Goal: Task Accomplishment & Management: Use online tool/utility

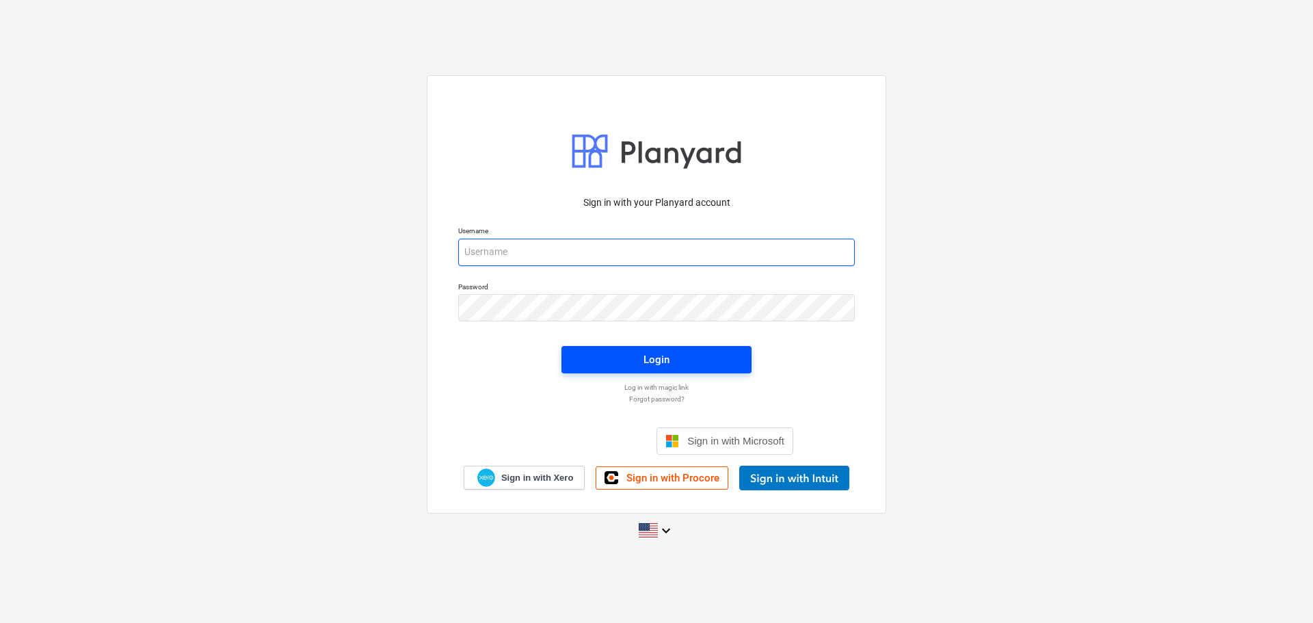
type input "[EMAIL_ADDRESS][DOMAIN_NAME]"
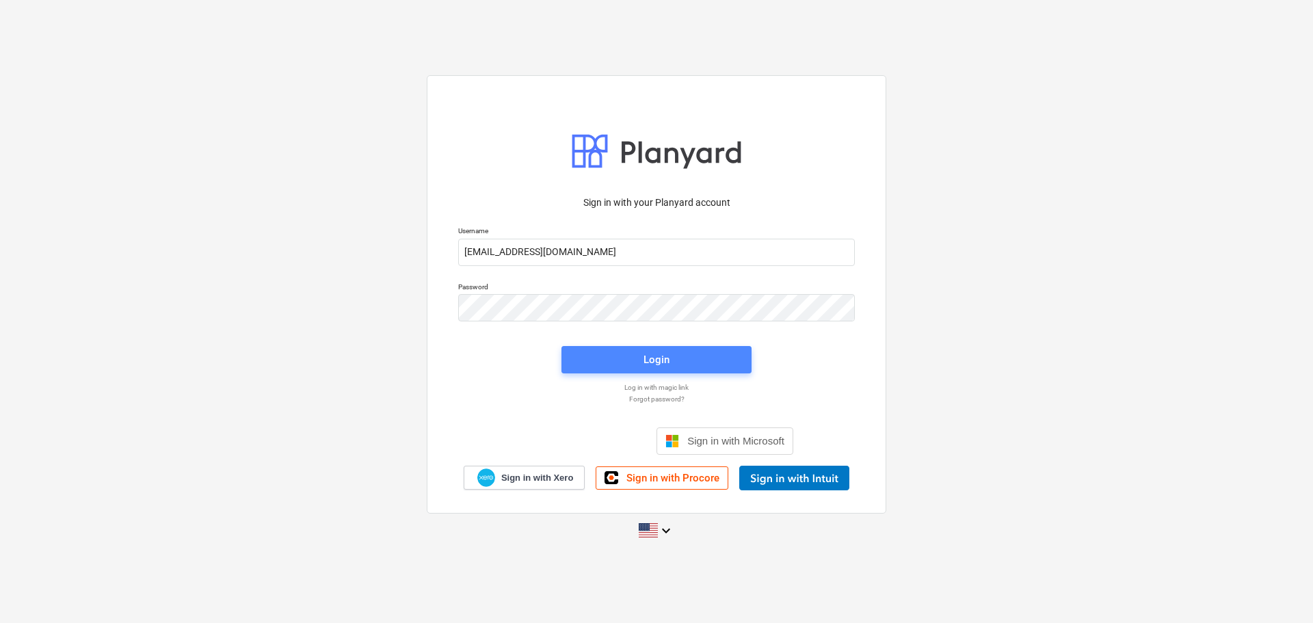
click at [668, 359] on div "Login" at bounding box center [657, 360] width 26 height 18
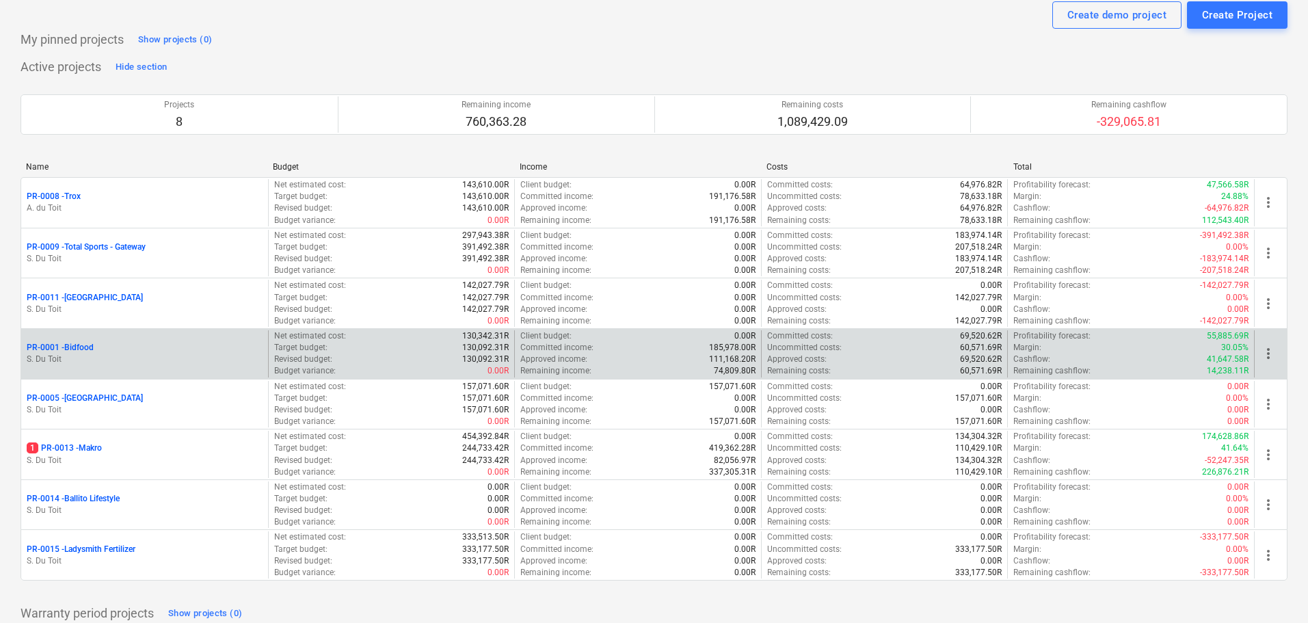
scroll to position [111, 0]
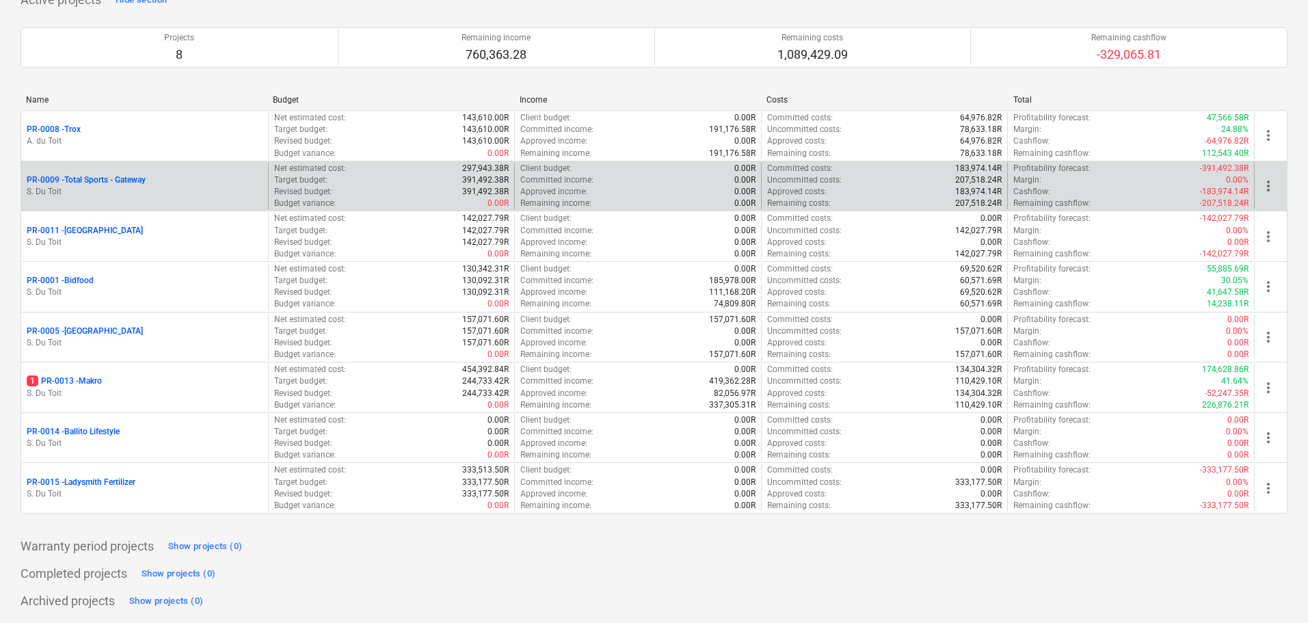
click at [586, 203] on p "Remaining income :" at bounding box center [555, 204] width 71 height 12
click at [146, 182] on p "PR-0009 - Total Sports - Gateway" at bounding box center [86, 180] width 119 height 12
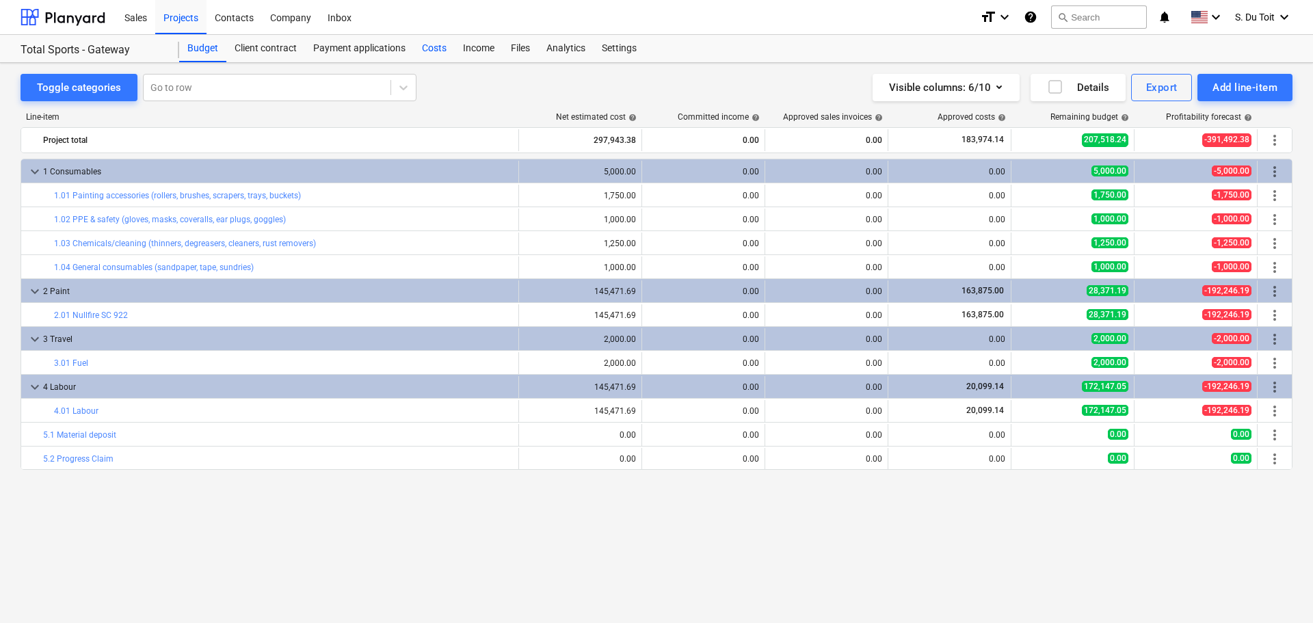
click at [428, 51] on div "Costs" at bounding box center [434, 48] width 41 height 27
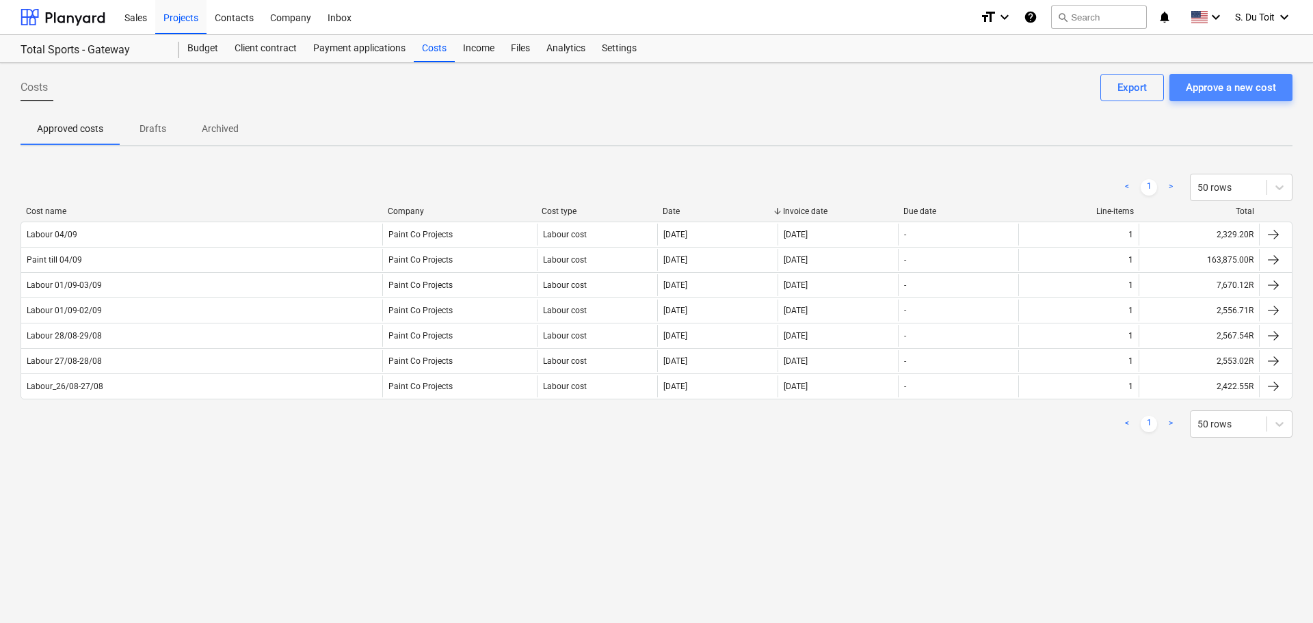
click at [1230, 96] on div "Approve a new cost" at bounding box center [1231, 88] width 90 height 18
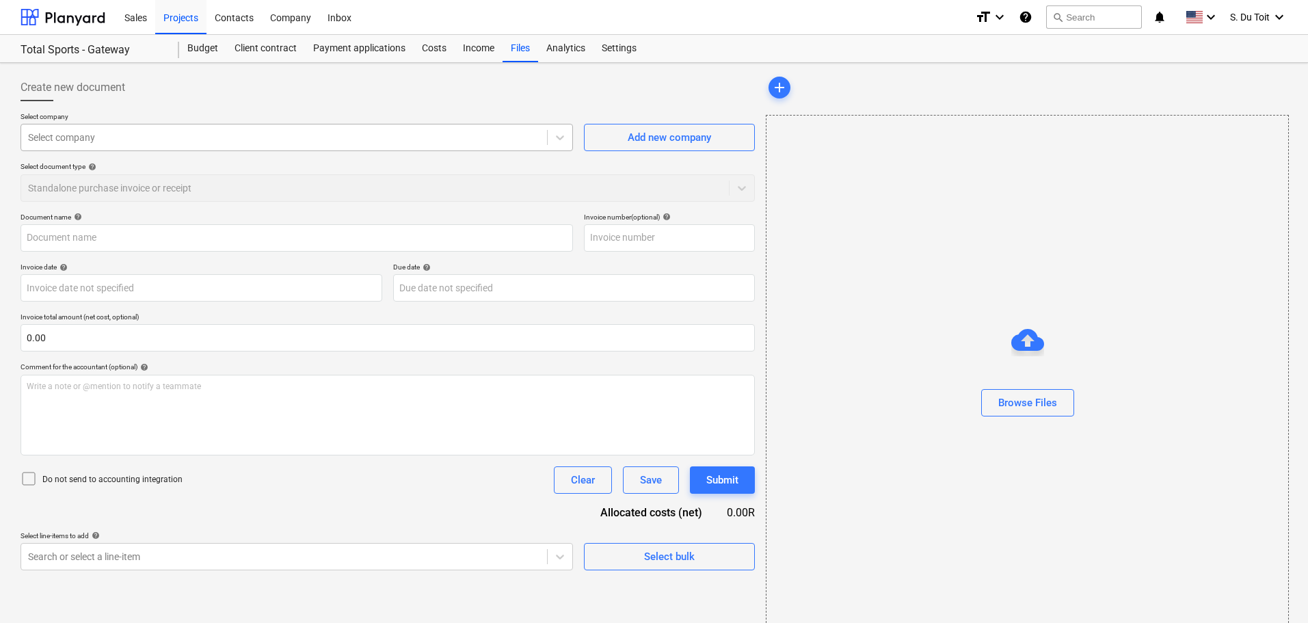
click at [182, 142] on div at bounding box center [284, 138] width 512 height 14
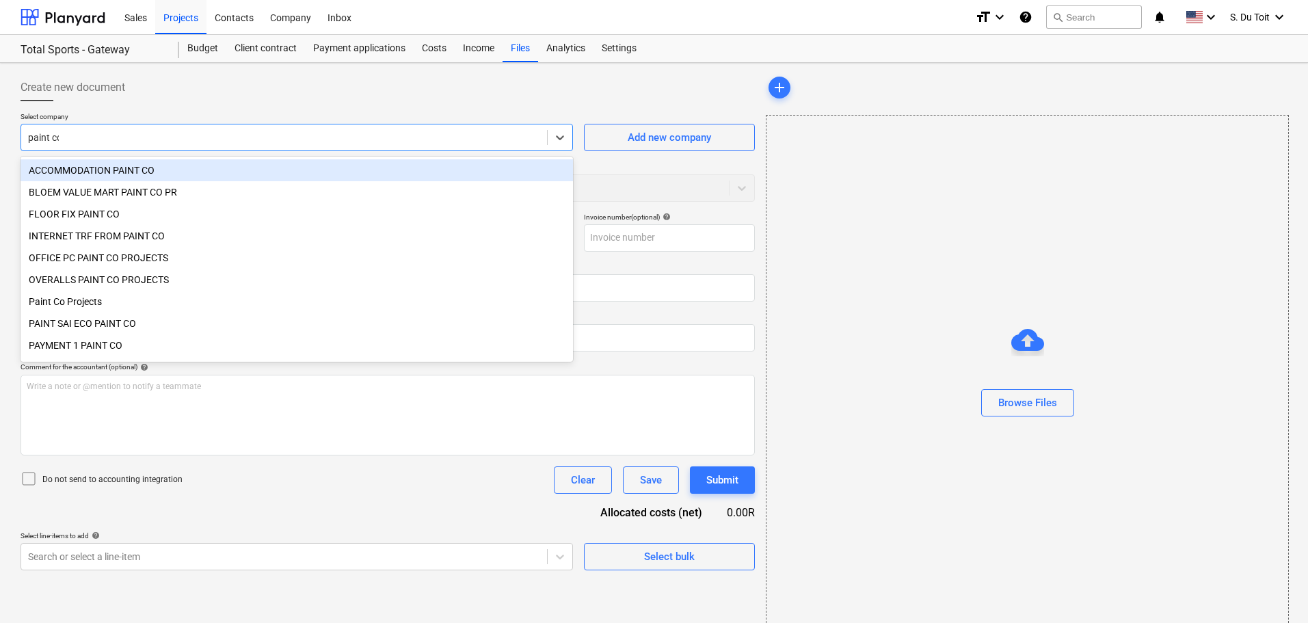
type input "paint co"
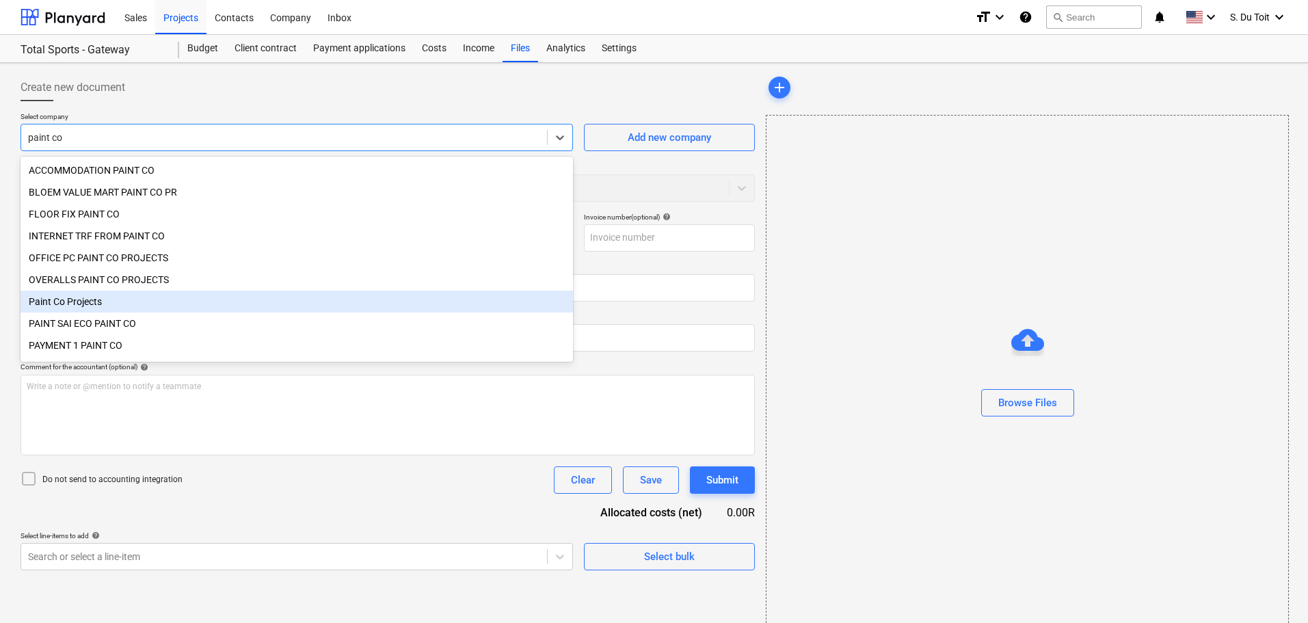
click at [178, 310] on div "Paint Co Projects" at bounding box center [297, 302] width 553 height 22
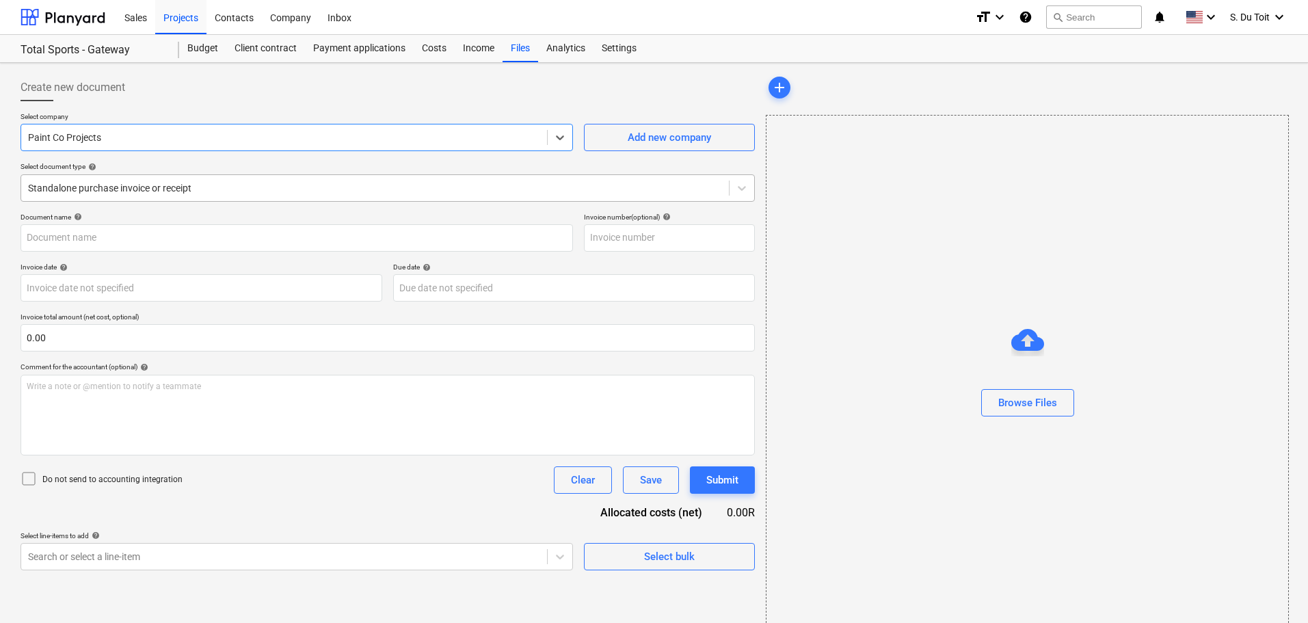
click at [228, 189] on div at bounding box center [375, 188] width 694 height 14
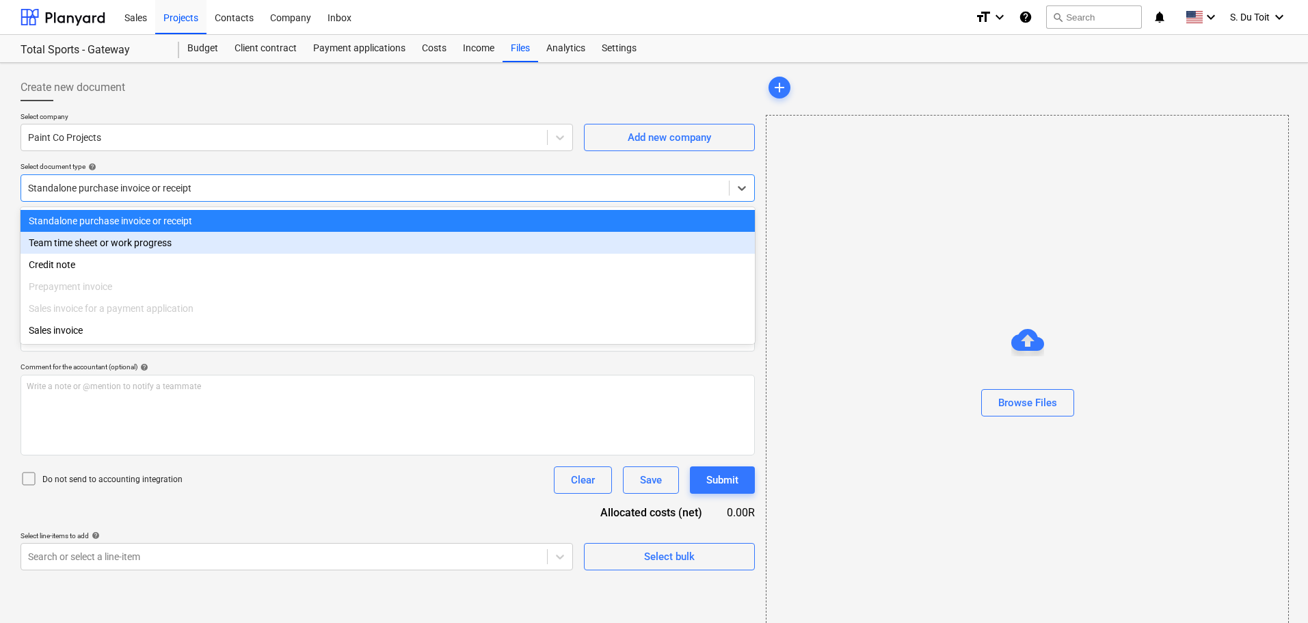
click at [230, 251] on div "Team time sheet or work progress" at bounding box center [388, 243] width 734 height 22
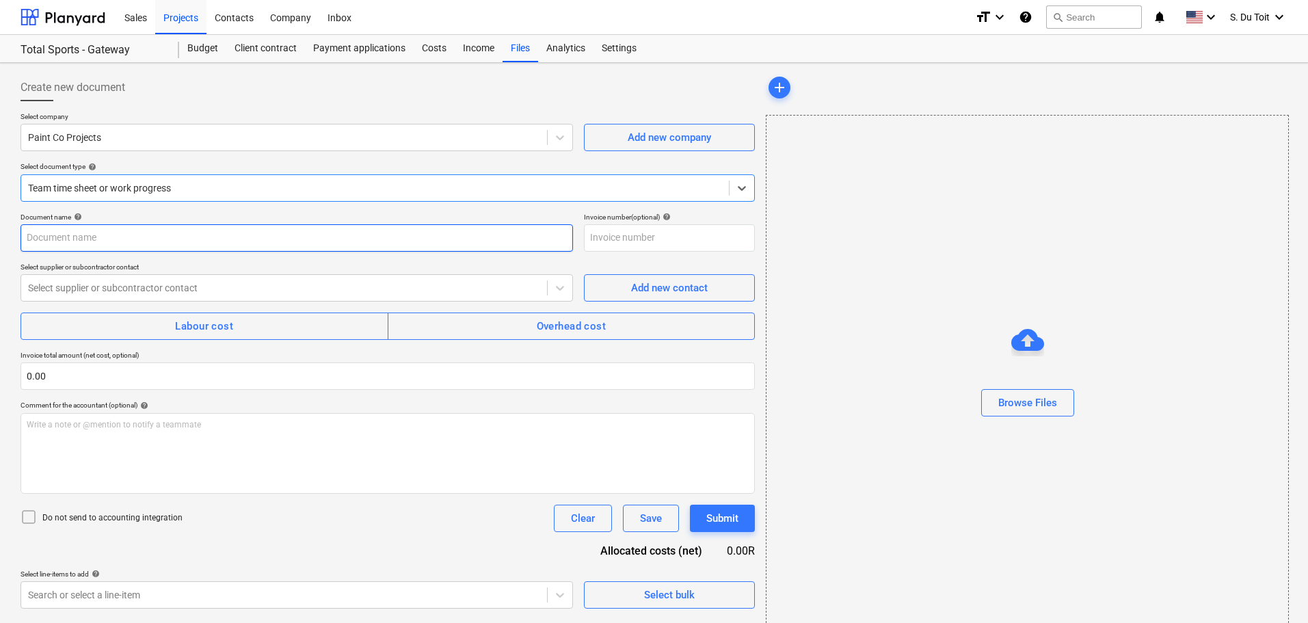
click at [219, 246] on input "text" at bounding box center [297, 237] width 553 height 27
type input "Labour 08/09"
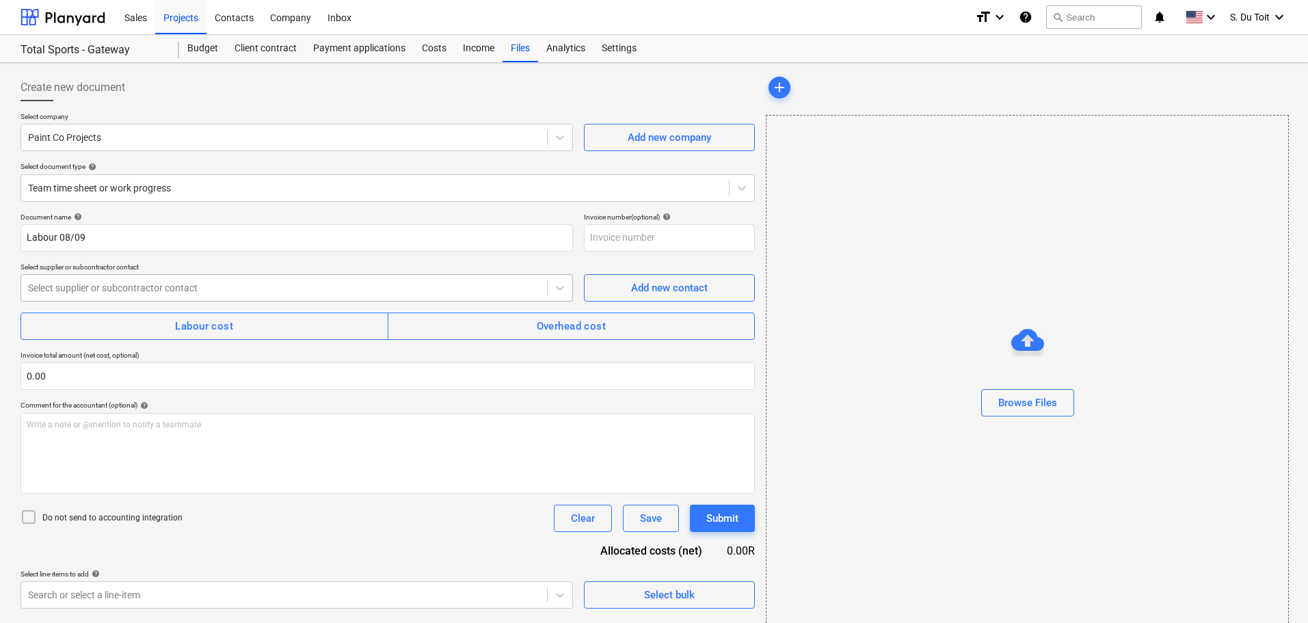
click at [216, 289] on div at bounding box center [284, 288] width 512 height 14
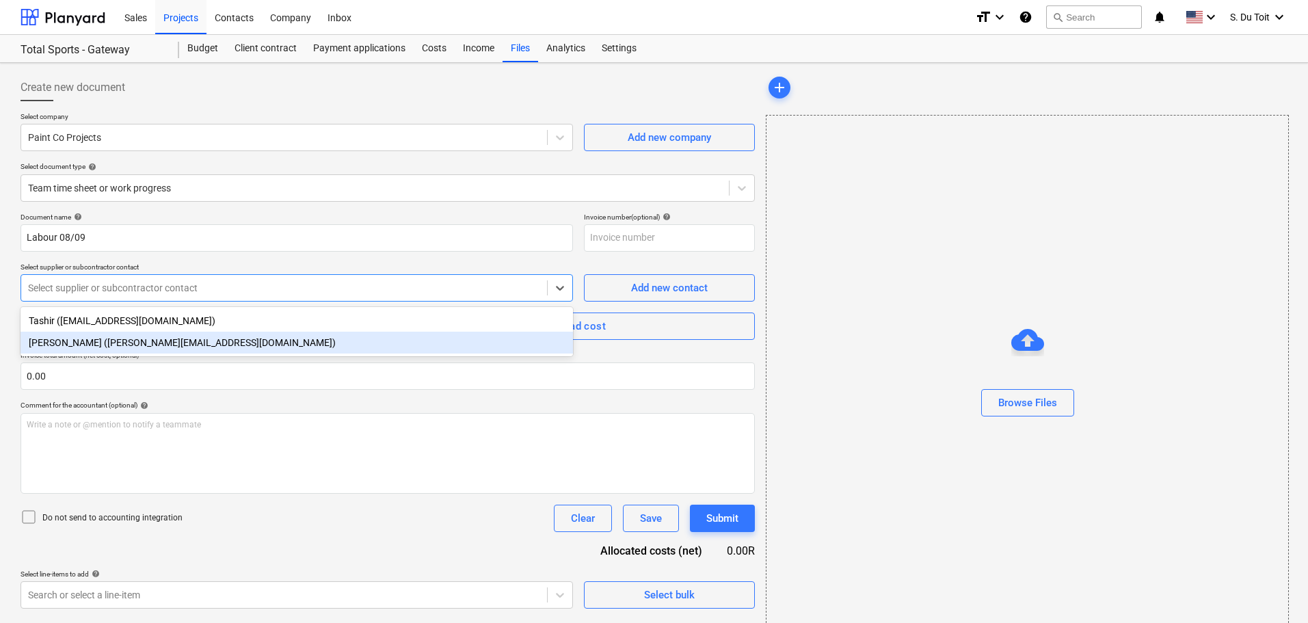
click at [187, 352] on div "[PERSON_NAME] ([PERSON_NAME][EMAIL_ADDRESS][DOMAIN_NAME])" at bounding box center [297, 343] width 553 height 22
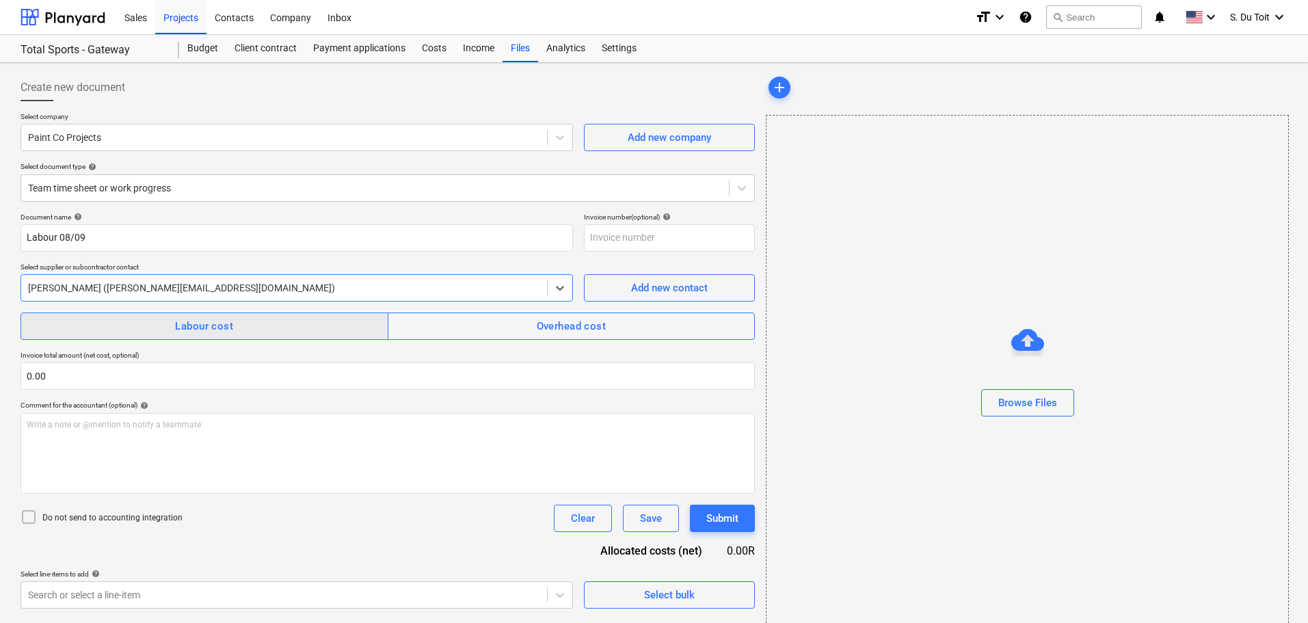
click at [289, 320] on span "Labour cost" at bounding box center [205, 326] width 338 height 18
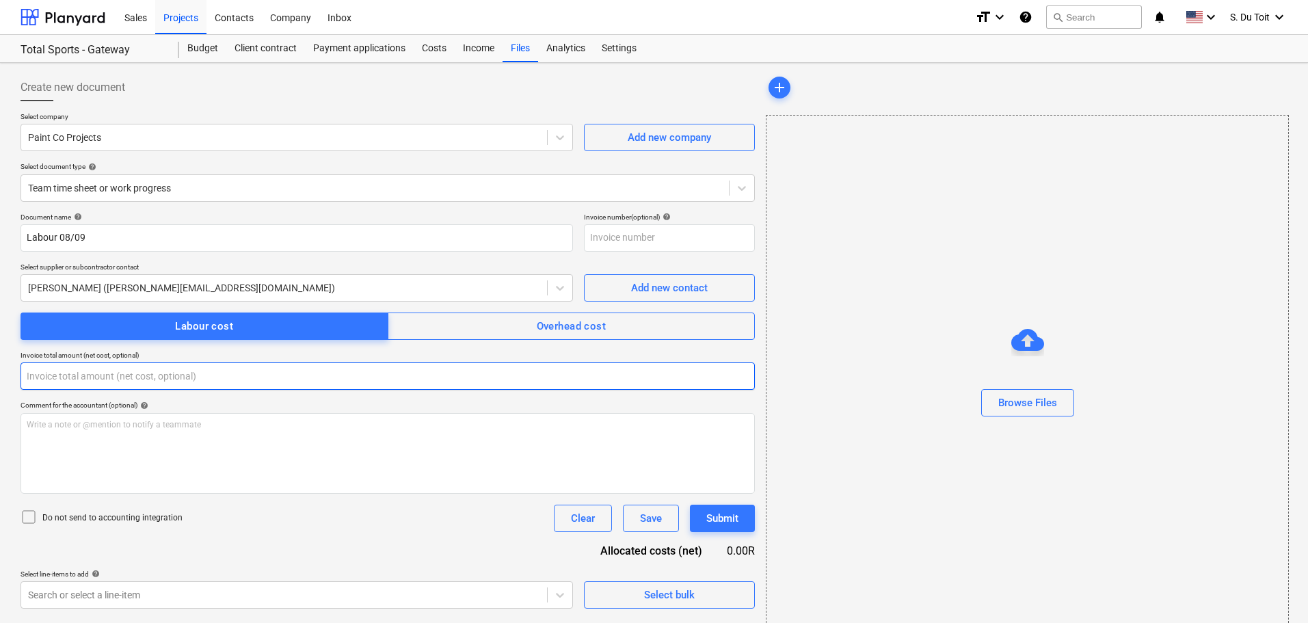
click at [252, 378] on input "text" at bounding box center [388, 375] width 734 height 27
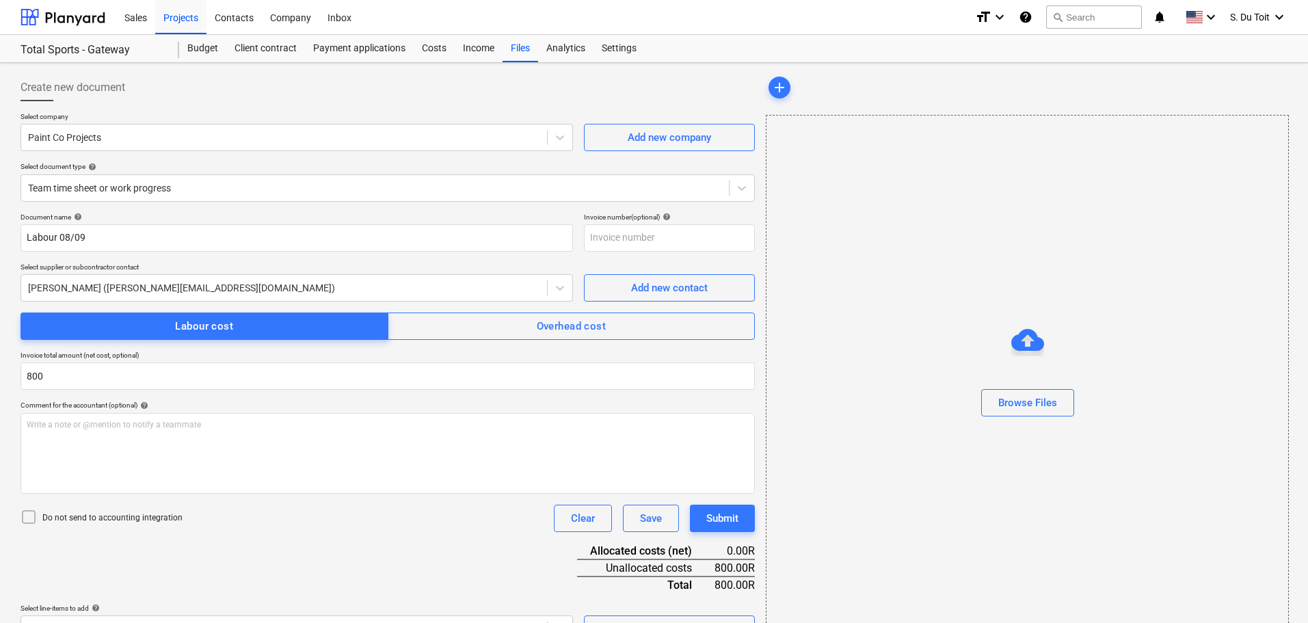
type input "800.00"
click at [100, 518] on p "Do not send to accounting integration" at bounding box center [112, 518] width 140 height 12
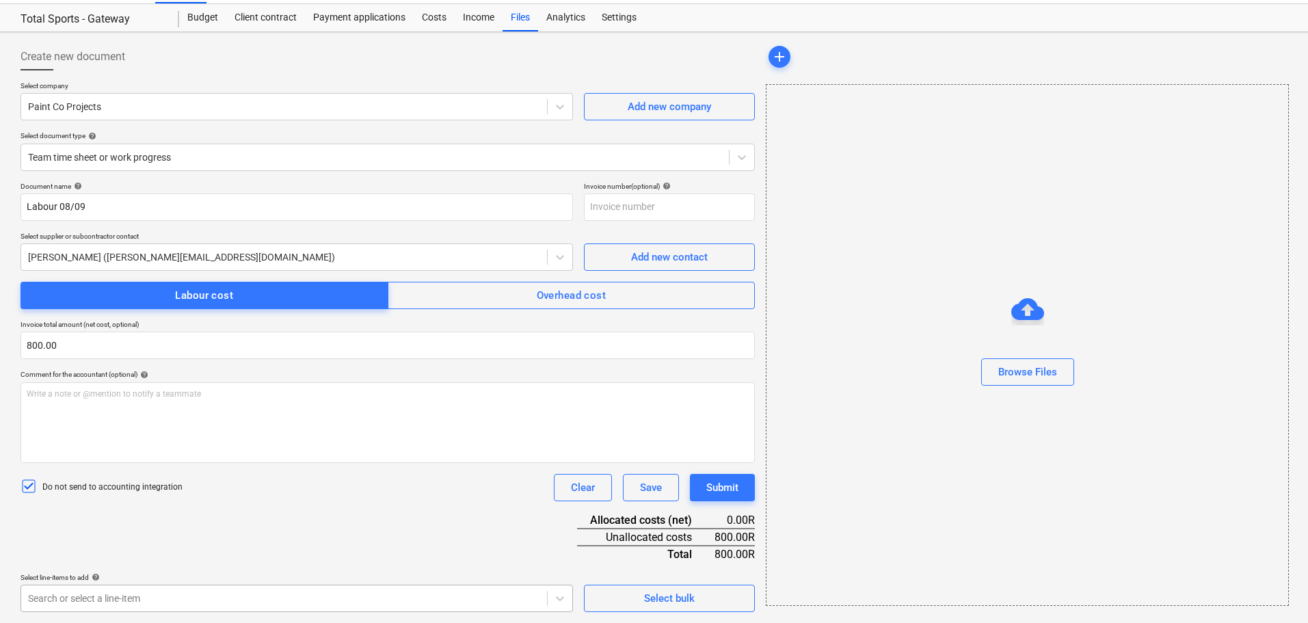
click at [431, 592] on body "Sales Projects Contacts Company Inbox format_size keyboard_arrow_down help sear…" at bounding box center [654, 280] width 1308 height 623
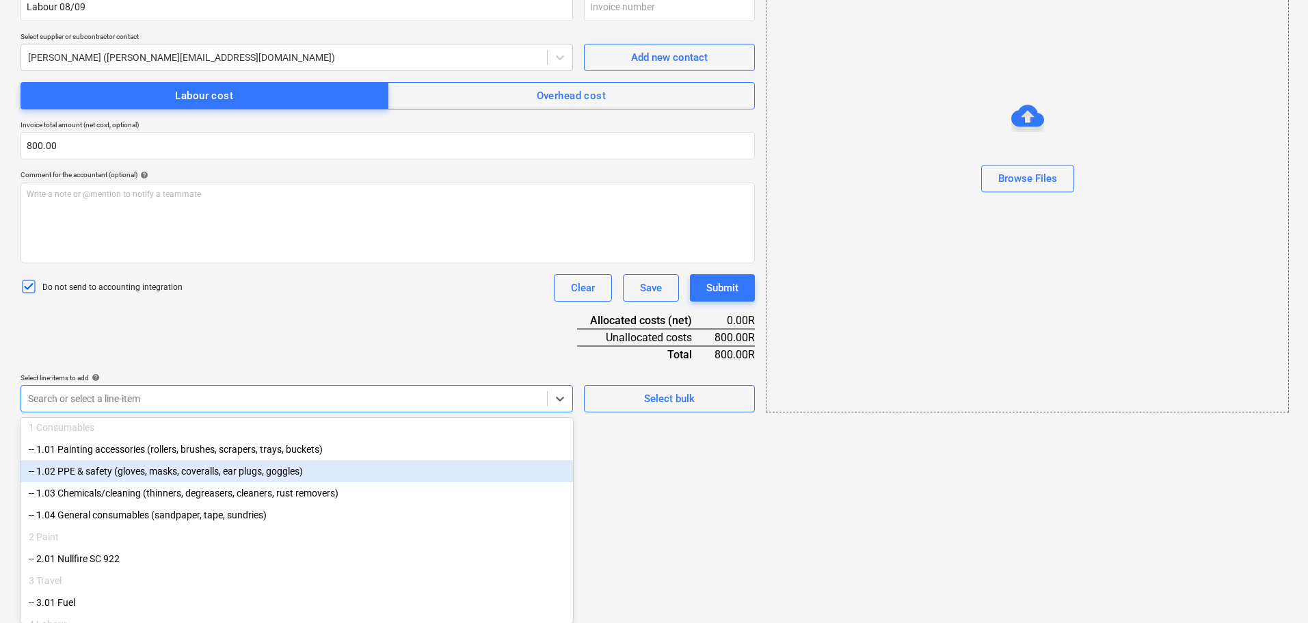
scroll to position [161, 0]
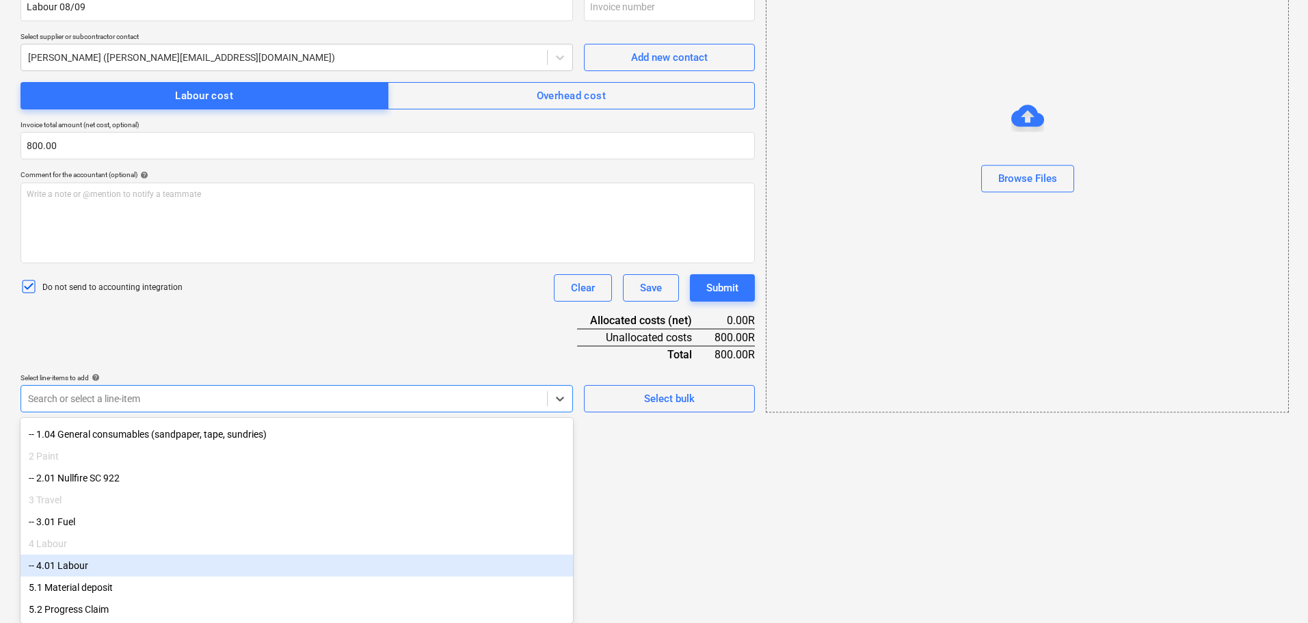
click at [236, 559] on div "-- 4.01 Labour" at bounding box center [297, 566] width 553 height 22
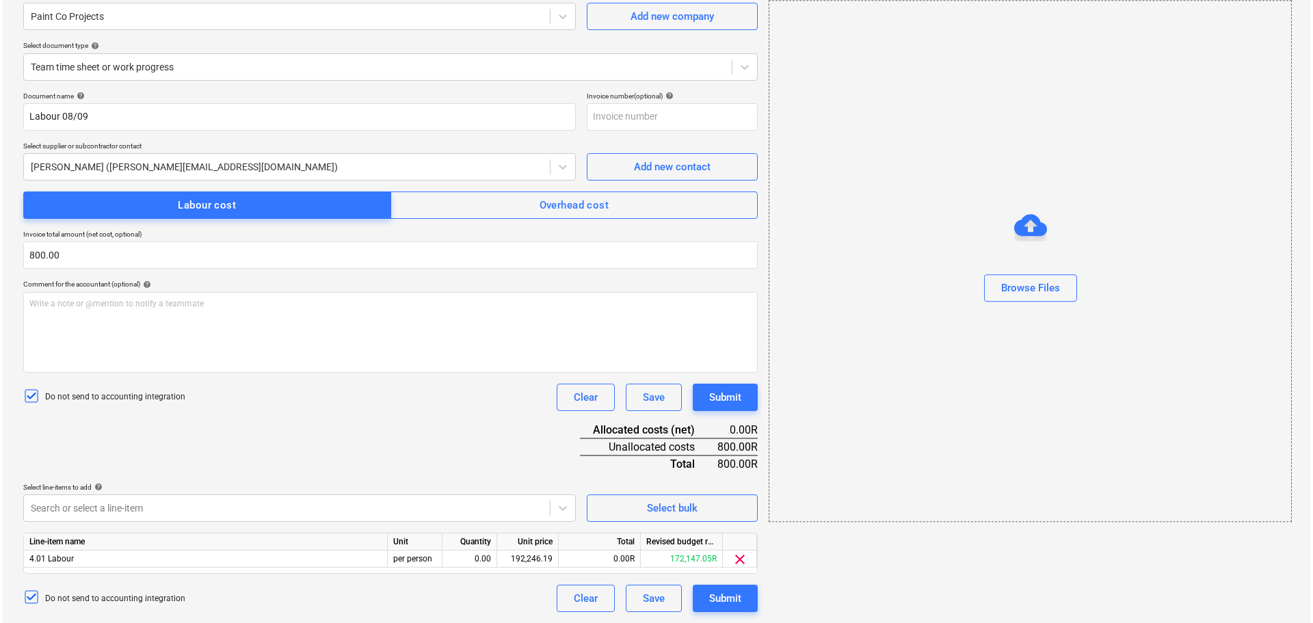
scroll to position [121, 0]
click at [668, 502] on html "Sales Projects Contacts Company Inbox format_size keyboard_arrow_down help sear…" at bounding box center [654, 190] width 1308 height 623
click at [475, 561] on div "0.00" at bounding box center [466, 559] width 43 height 17
type input "1"
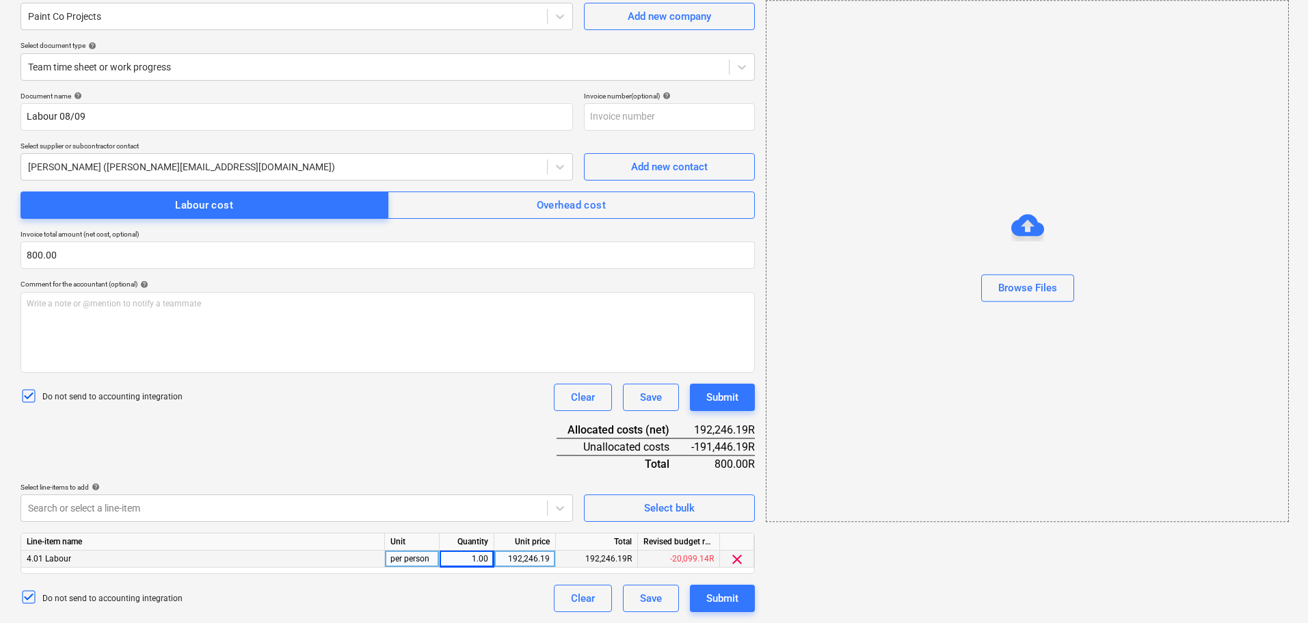
click at [538, 556] on div "192,246.19" at bounding box center [525, 559] width 50 height 17
type input "800"
click at [428, 382] on div "Document name help Labour 08/09 Invoice number (optional) help Select supplier …" at bounding box center [388, 352] width 734 height 520
click at [712, 594] on div "Submit" at bounding box center [722, 599] width 32 height 18
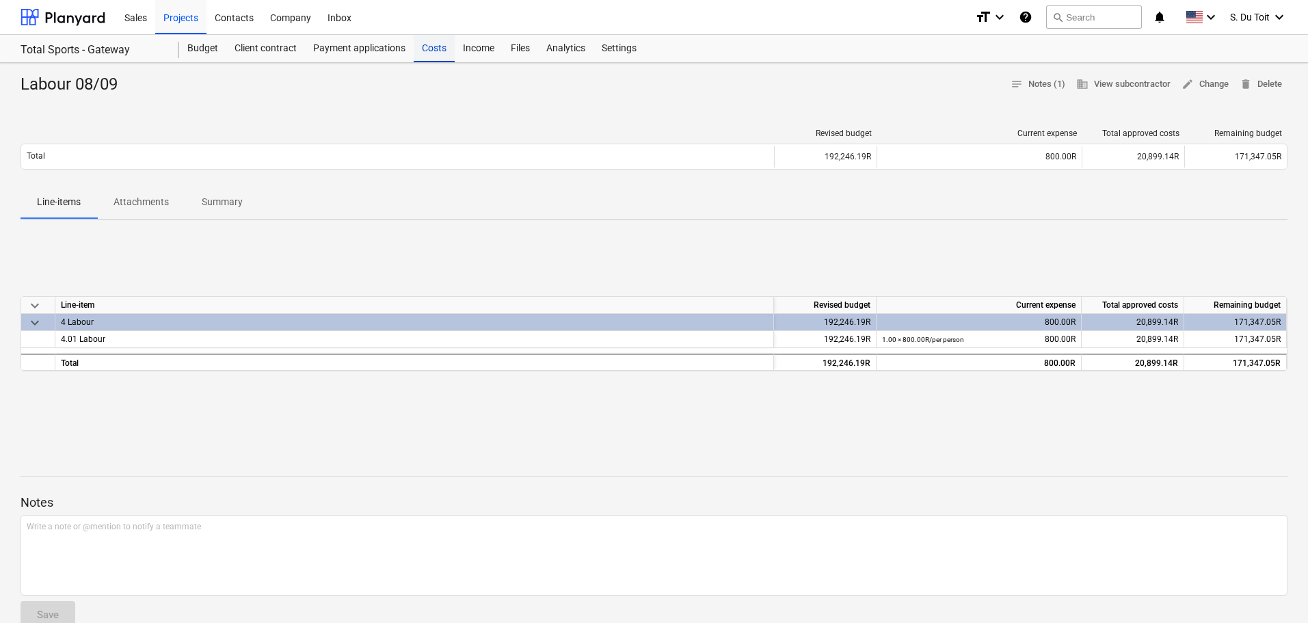
click at [441, 52] on div "Costs" at bounding box center [434, 48] width 41 height 27
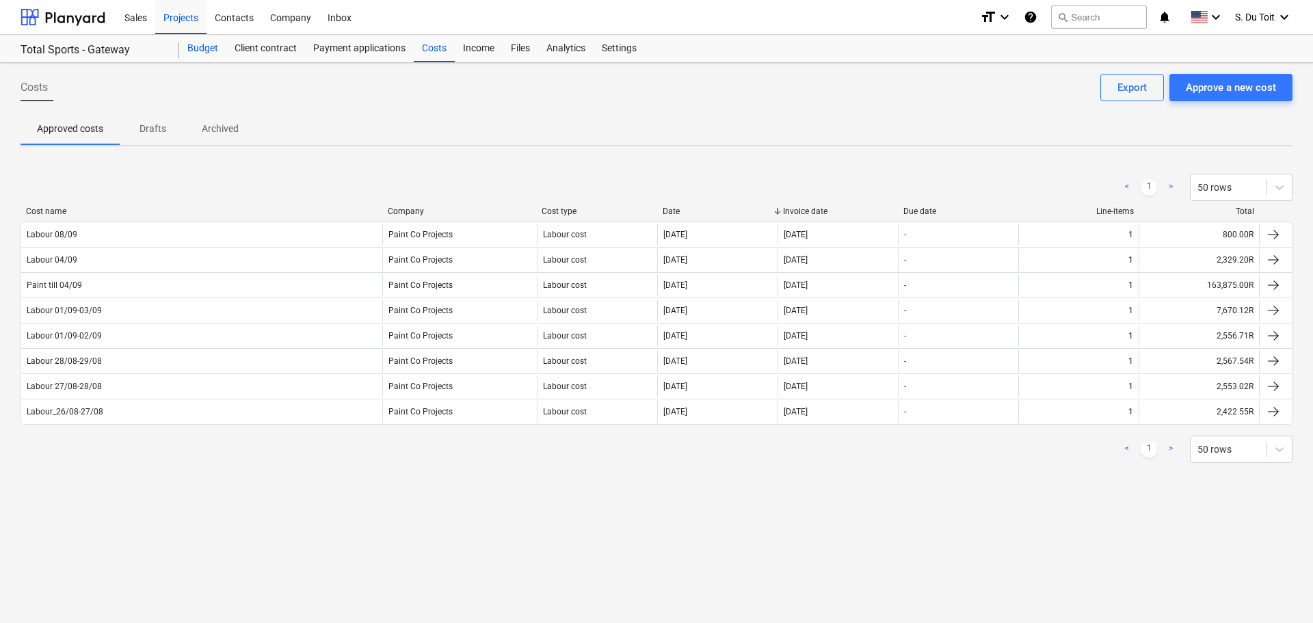
click at [220, 44] on div "Budget" at bounding box center [202, 48] width 47 height 27
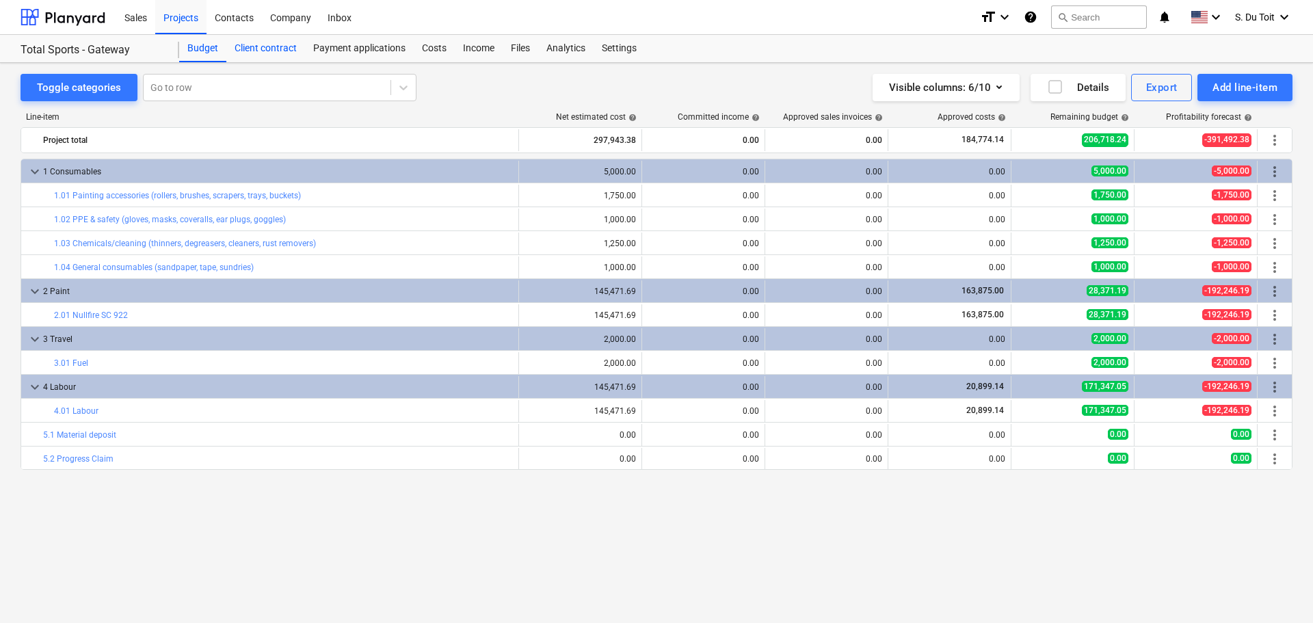
click at [263, 50] on div "Client contract" at bounding box center [265, 48] width 79 height 27
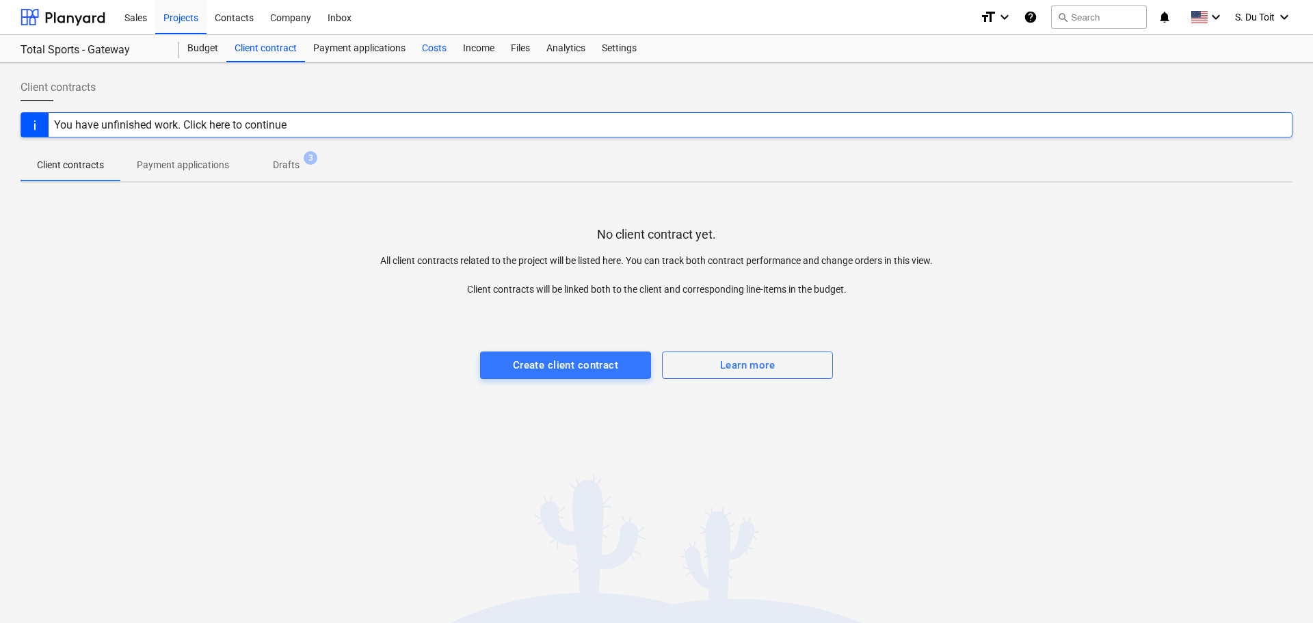
click at [445, 46] on div "Costs" at bounding box center [434, 48] width 41 height 27
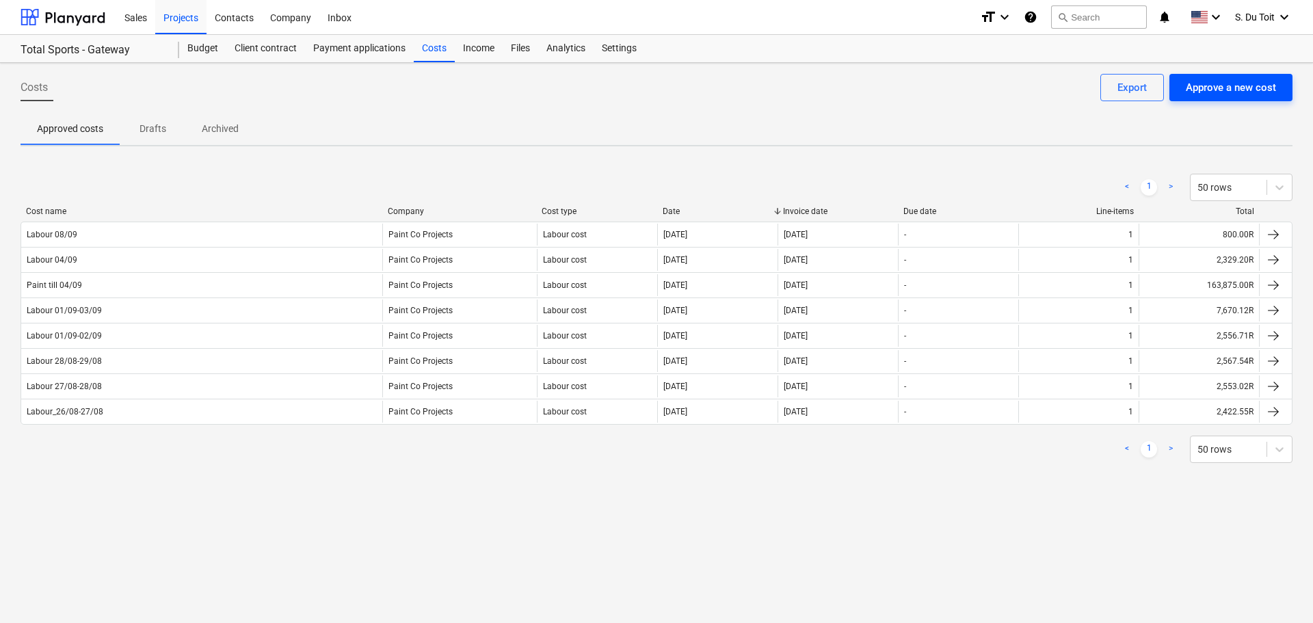
click at [1216, 89] on div "Approve a new cost" at bounding box center [1231, 88] width 90 height 18
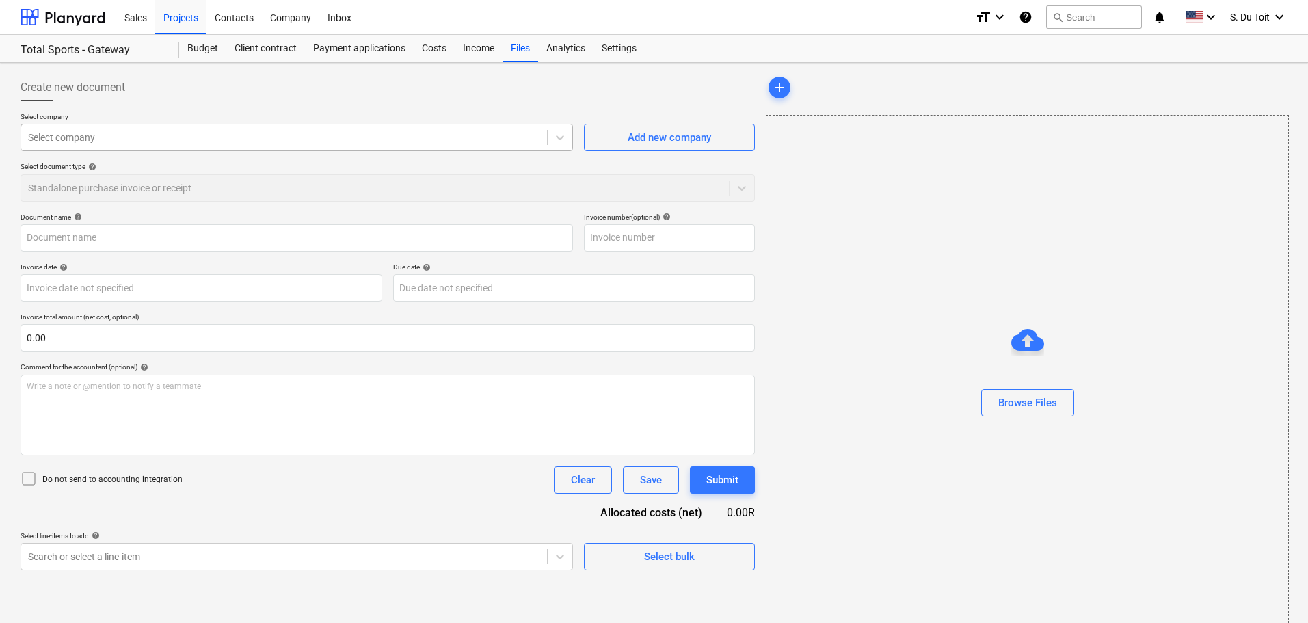
click at [246, 131] on div at bounding box center [284, 138] width 512 height 14
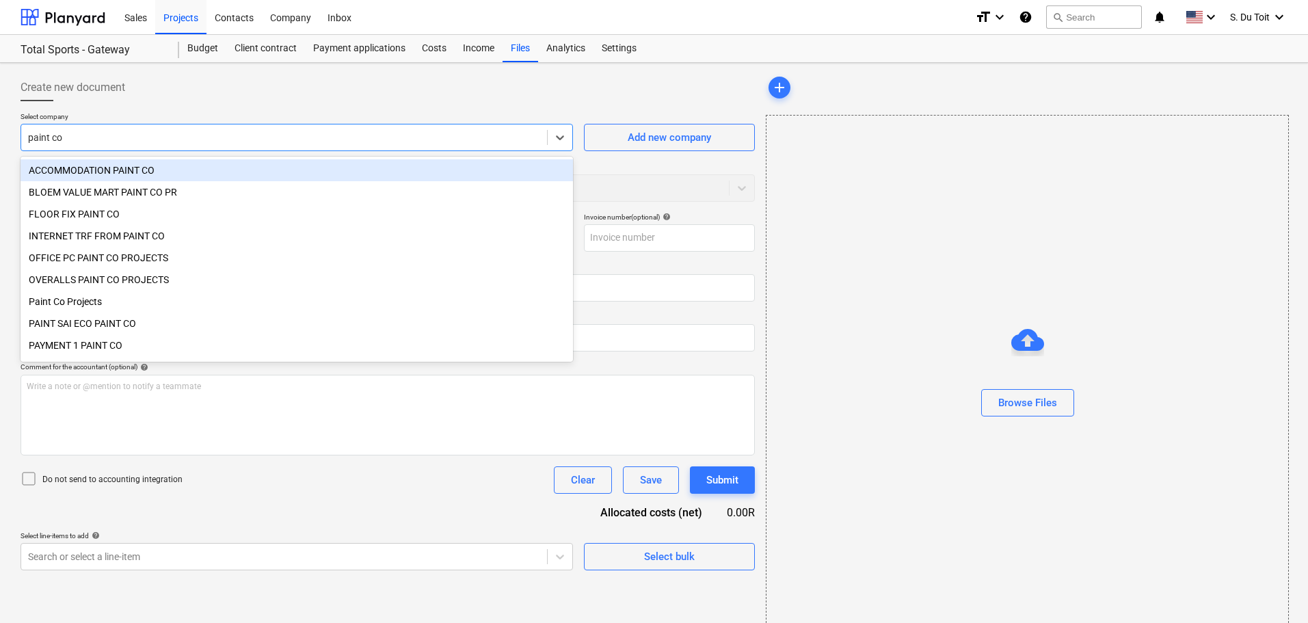
type input "paint co"
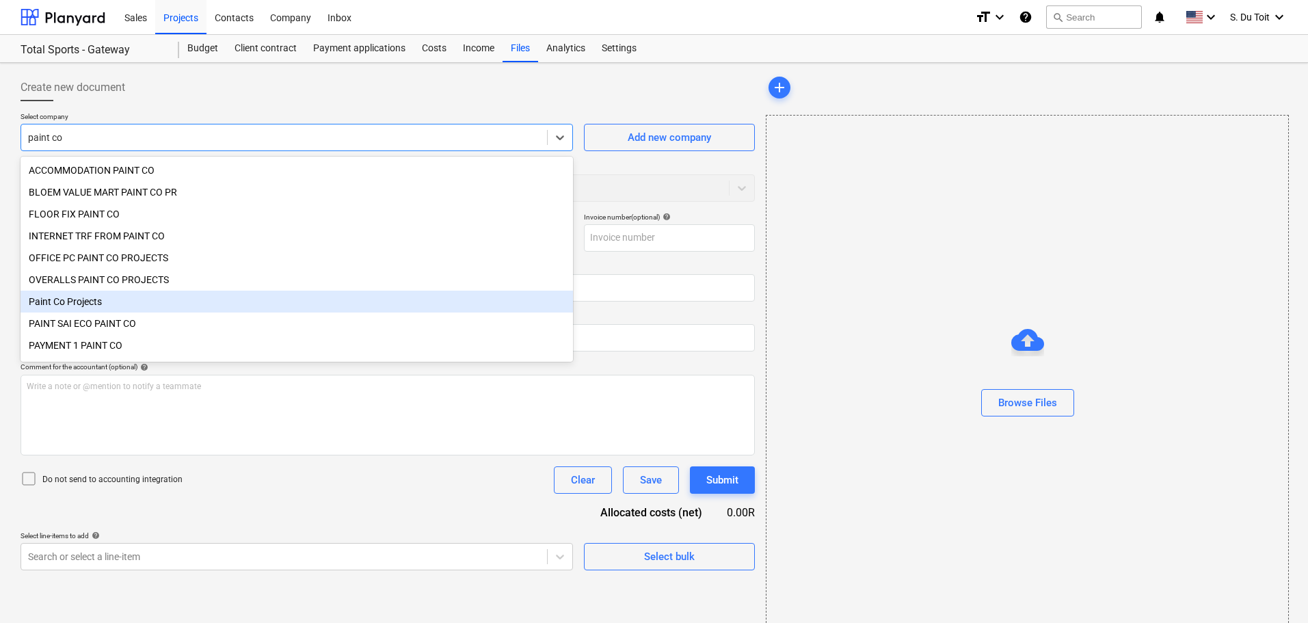
click at [213, 308] on div "Paint Co Projects" at bounding box center [297, 302] width 553 height 22
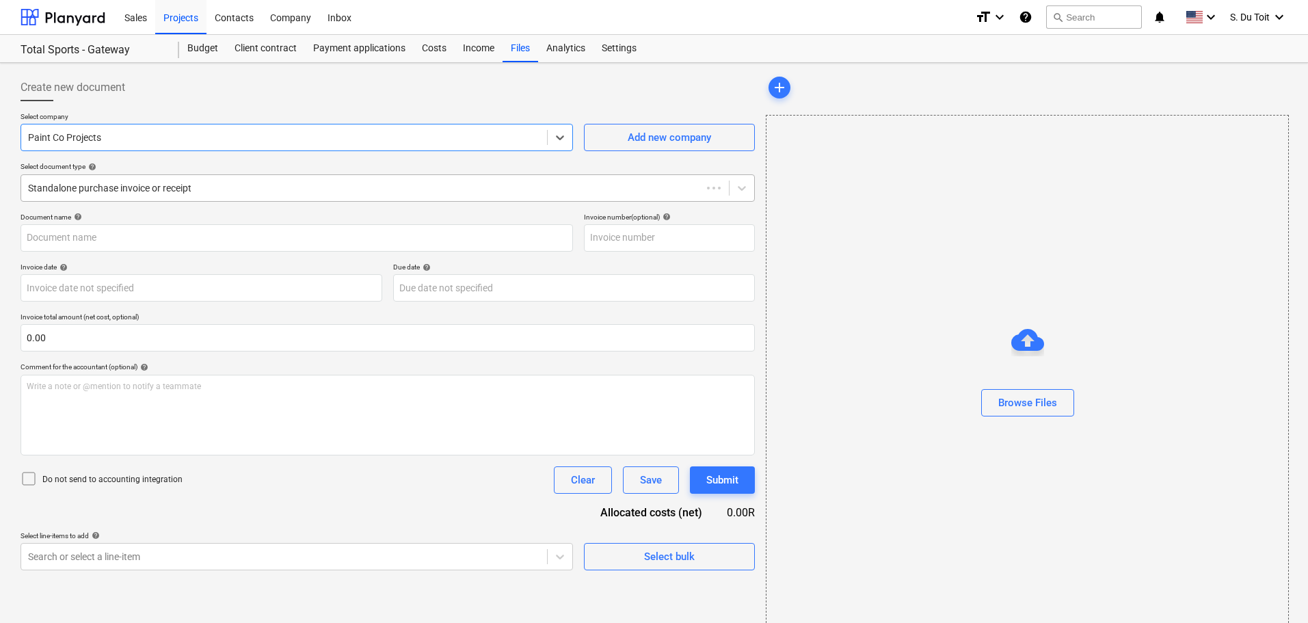
click at [88, 187] on div at bounding box center [361, 188] width 667 height 14
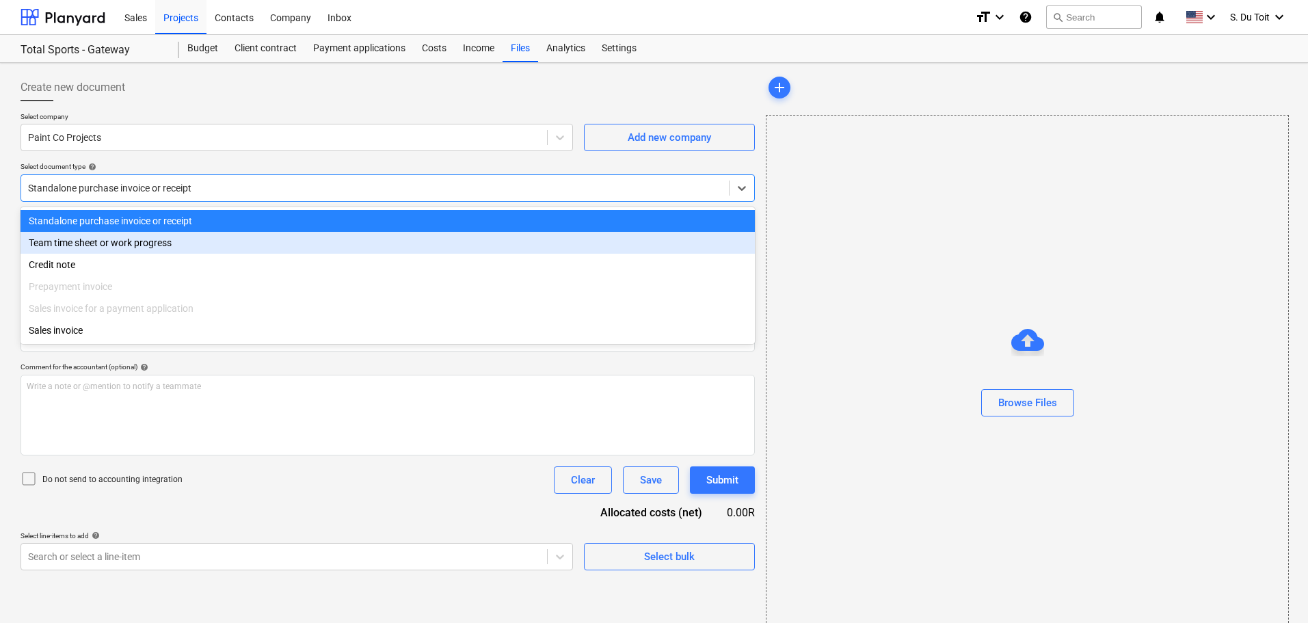
click at [107, 246] on div "Team time sheet or work progress" at bounding box center [388, 243] width 734 height 22
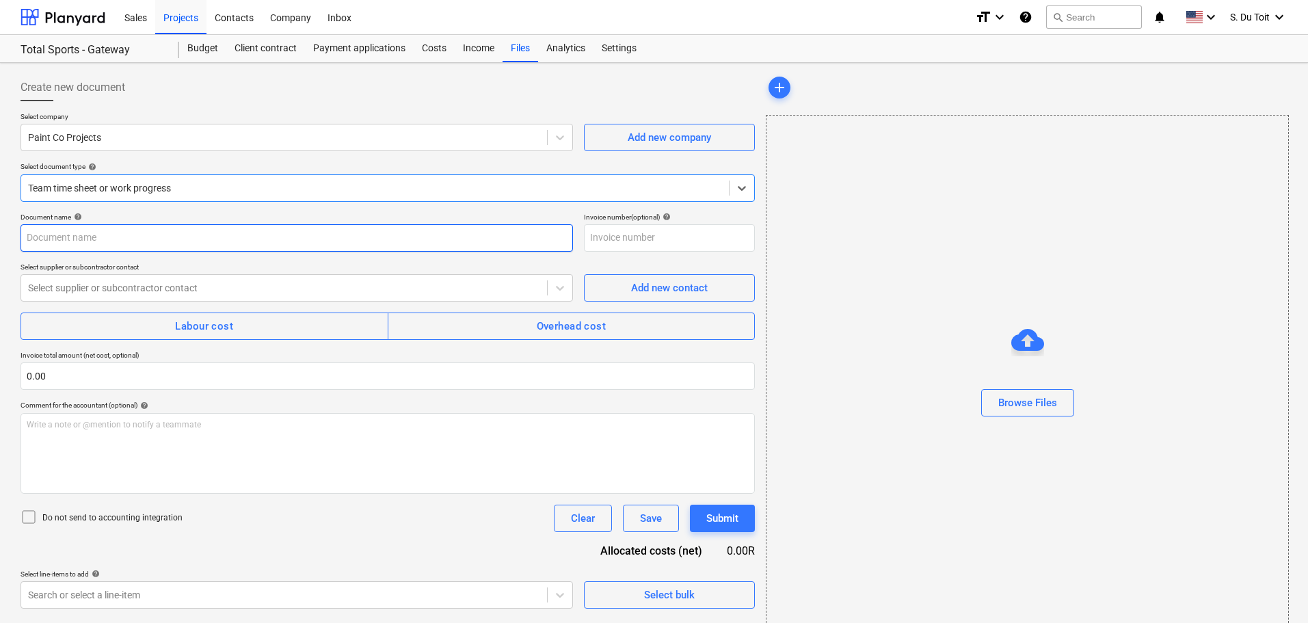
click at [118, 237] on input "text" at bounding box center [297, 237] width 553 height 27
type input "Trips till 08/09"
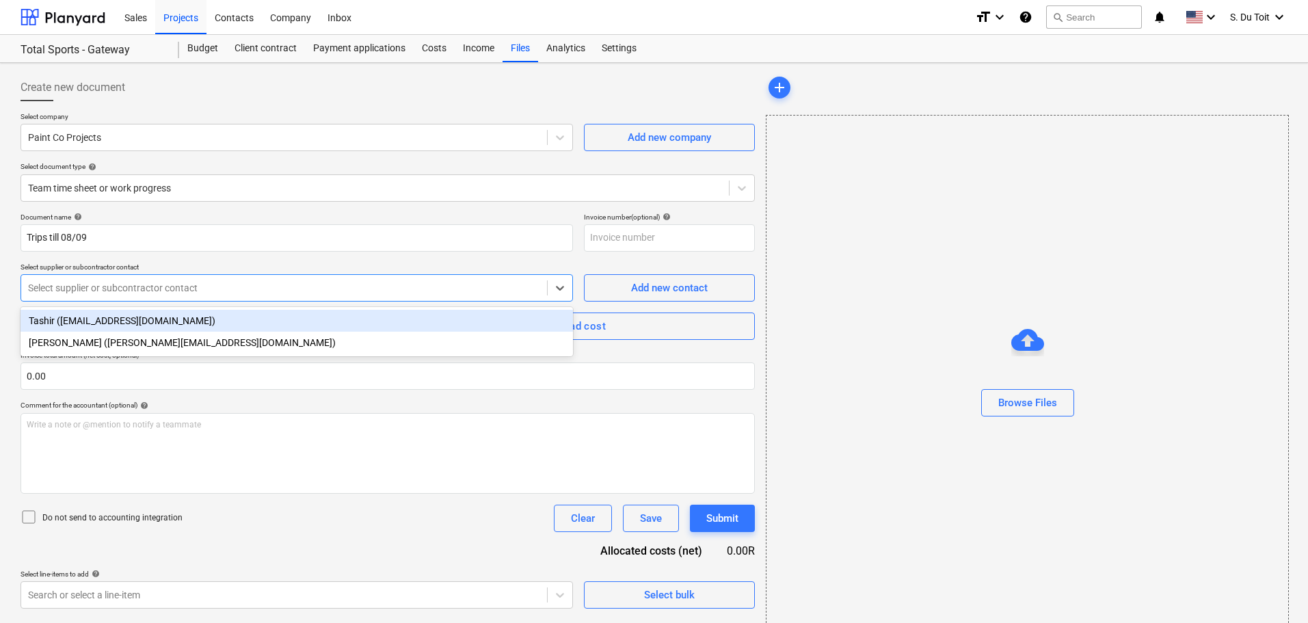
click at [178, 295] on div "Select supplier or subcontractor contact" at bounding box center [284, 287] width 526 height 19
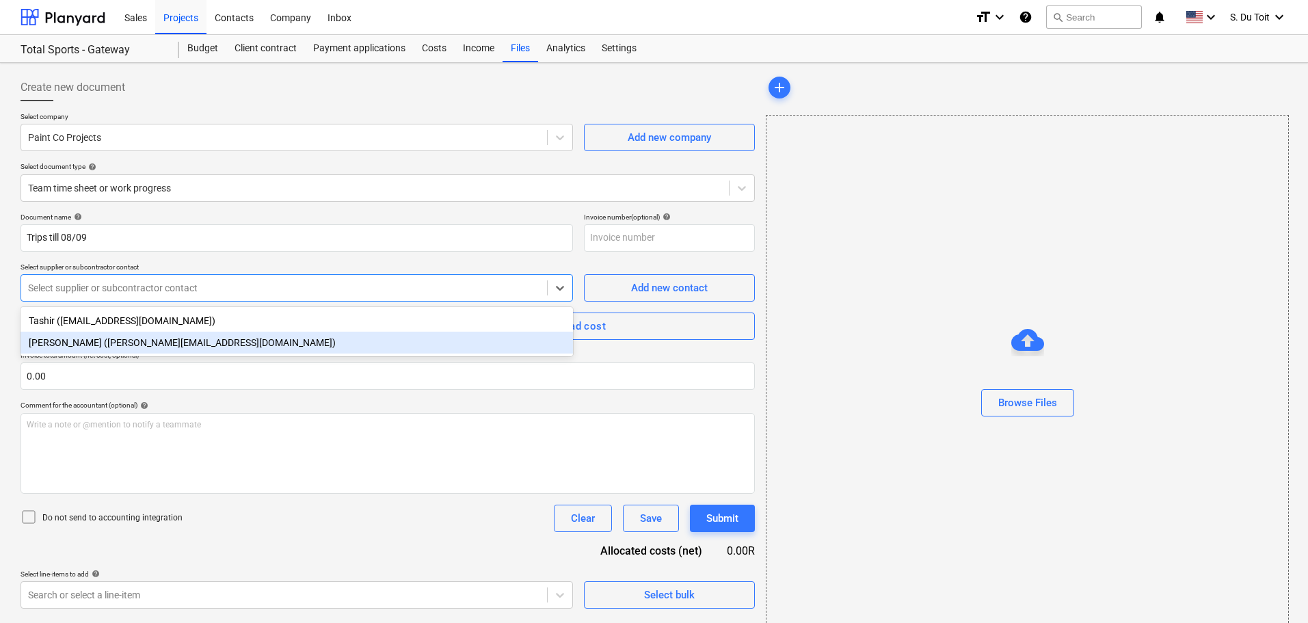
click at [174, 343] on div "[PERSON_NAME] ([PERSON_NAME][EMAIL_ADDRESS][DOMAIN_NAME])" at bounding box center [297, 343] width 553 height 22
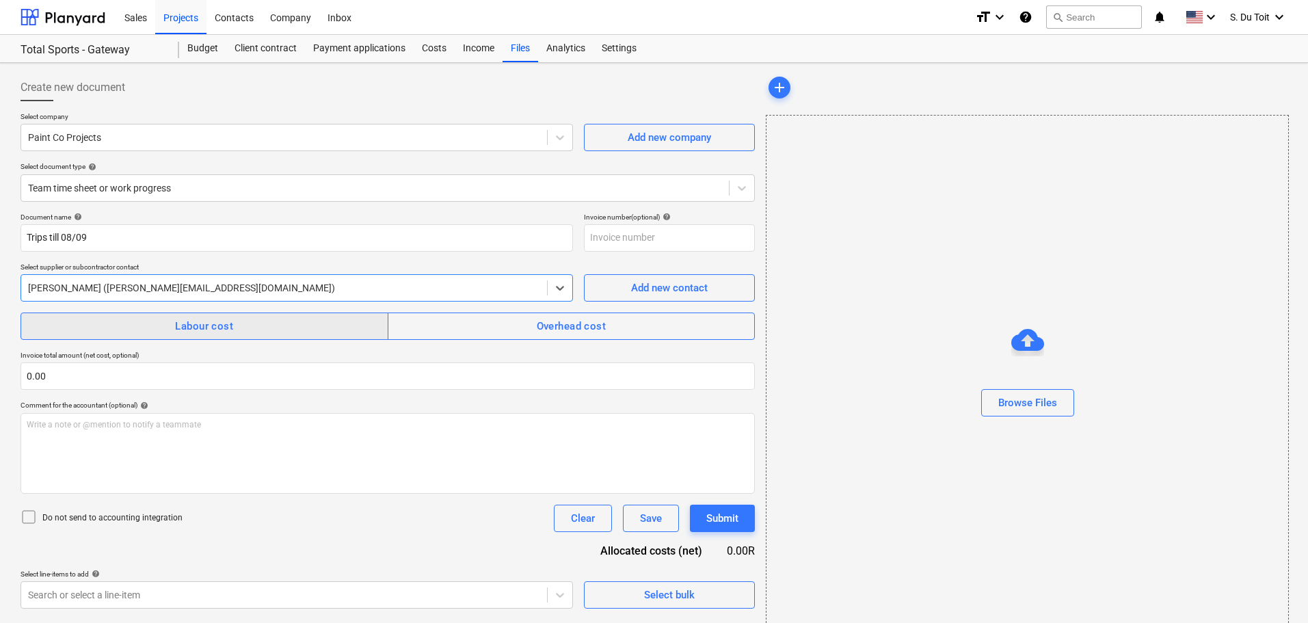
click at [312, 318] on span "Labour cost" at bounding box center [205, 326] width 338 height 18
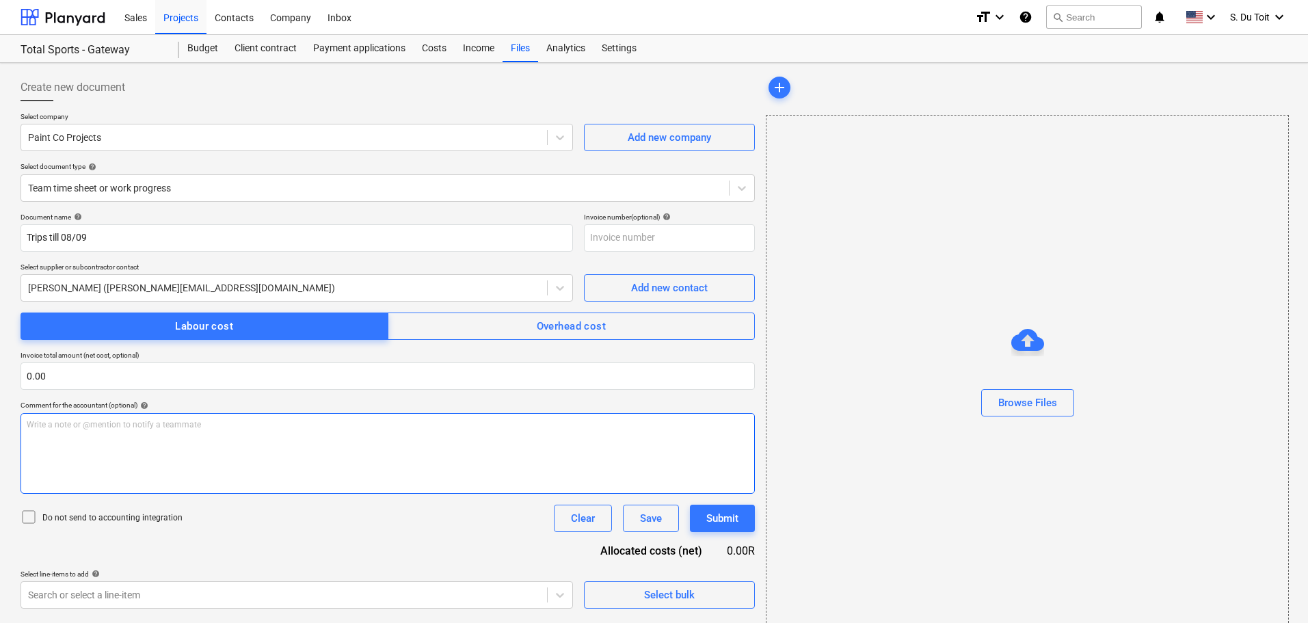
click at [270, 421] on p "Write a note or @mention to notify a teammate [PERSON_NAME]" at bounding box center [388, 425] width 722 height 12
click at [29, 426] on span "9 days" at bounding box center [39, 425] width 25 height 10
click at [31, 424] on span "9 days" at bounding box center [39, 425] width 25 height 10
click at [84, 416] on div "10 days" at bounding box center [388, 453] width 734 height 81
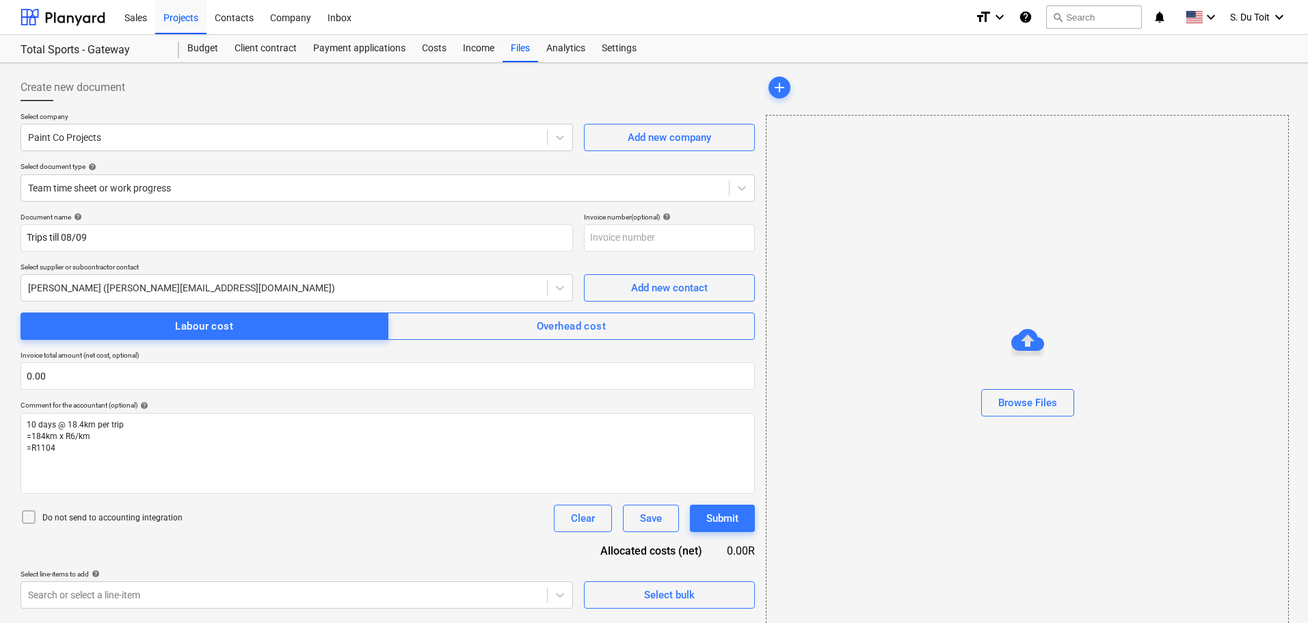
click at [31, 518] on icon at bounding box center [29, 517] width 16 height 16
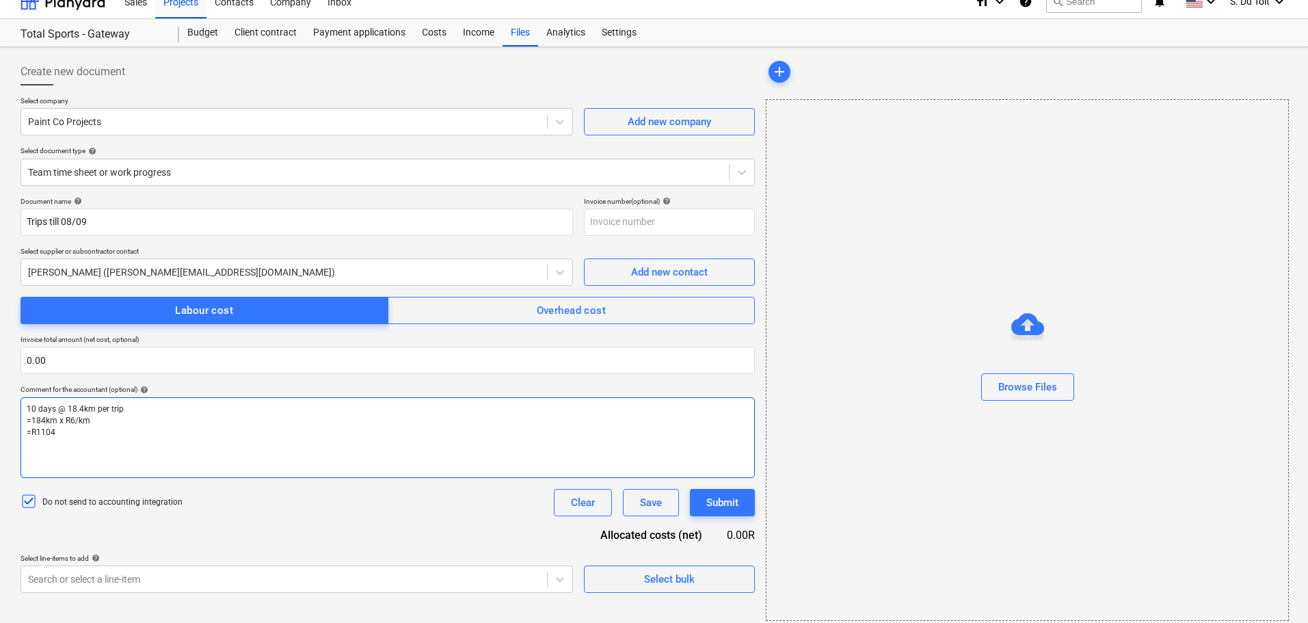
scroll to position [25, 0]
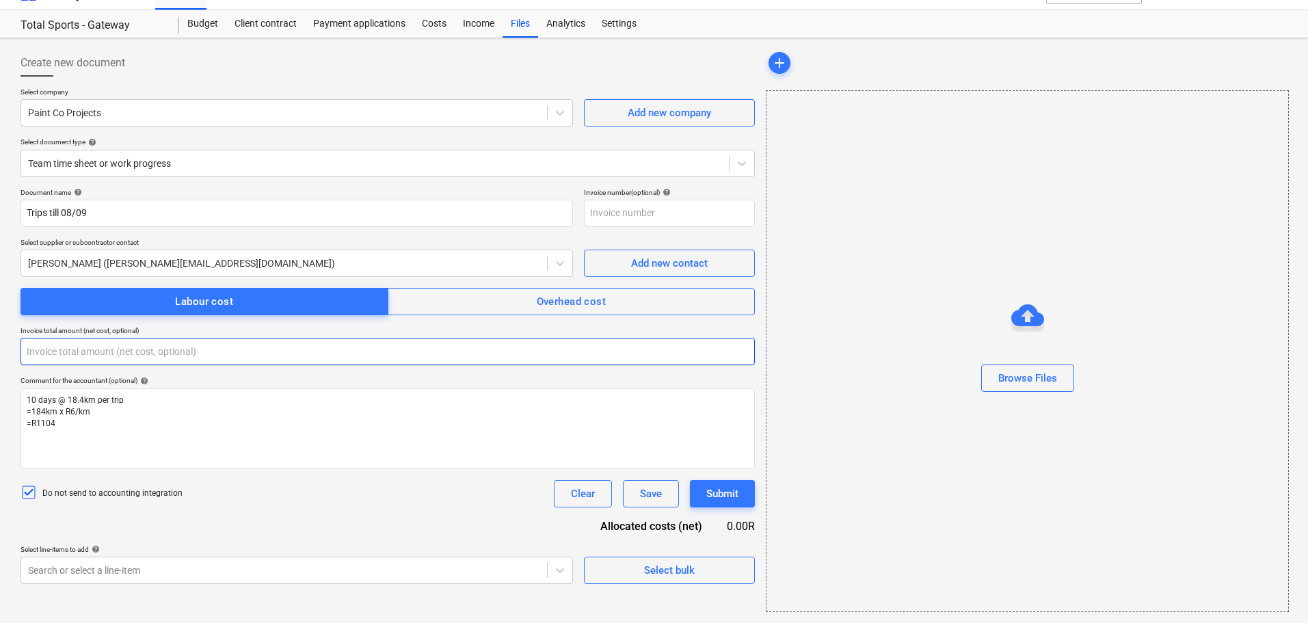
click at [90, 360] on input "text" at bounding box center [388, 351] width 734 height 27
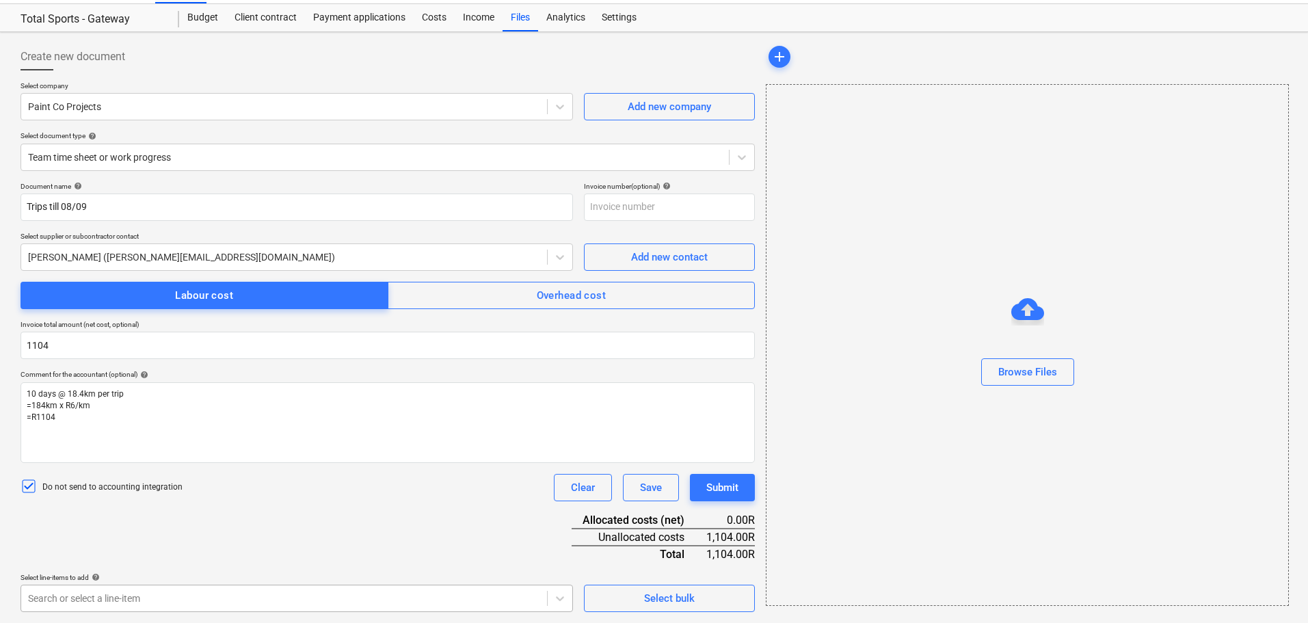
type input "1,104.00"
click at [118, 586] on body "Sales Projects Contacts Company Inbox format_size keyboard_arrow_down help sear…" at bounding box center [654, 280] width 1308 height 623
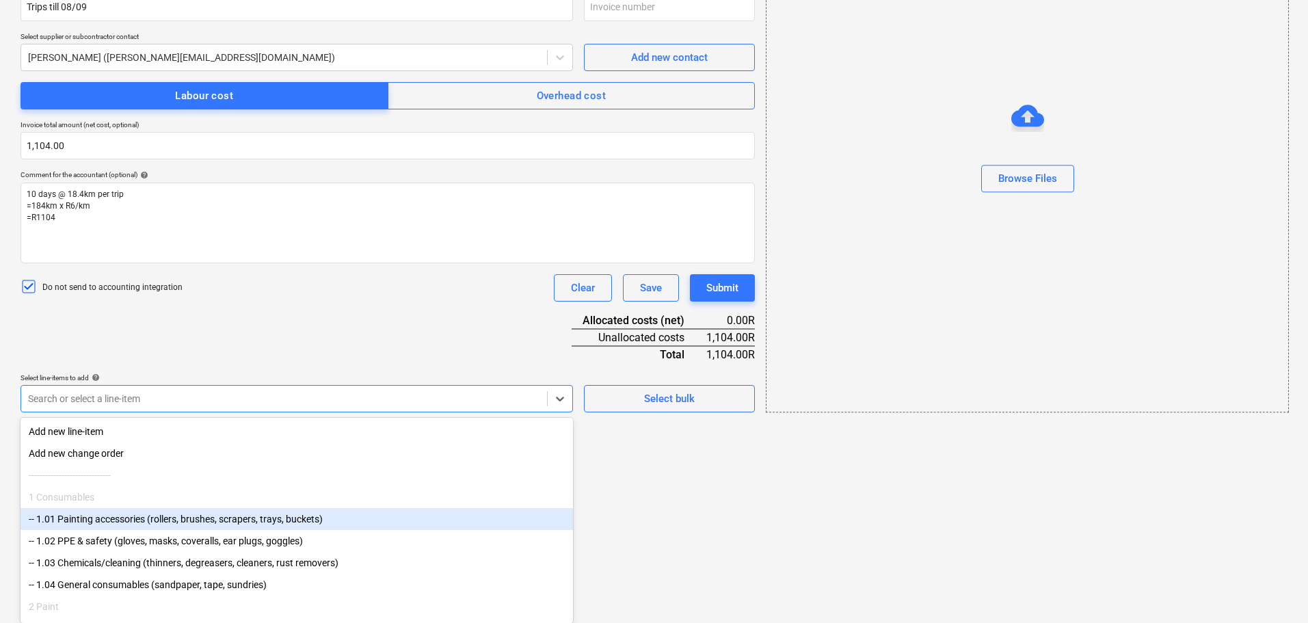
scroll to position [161, 0]
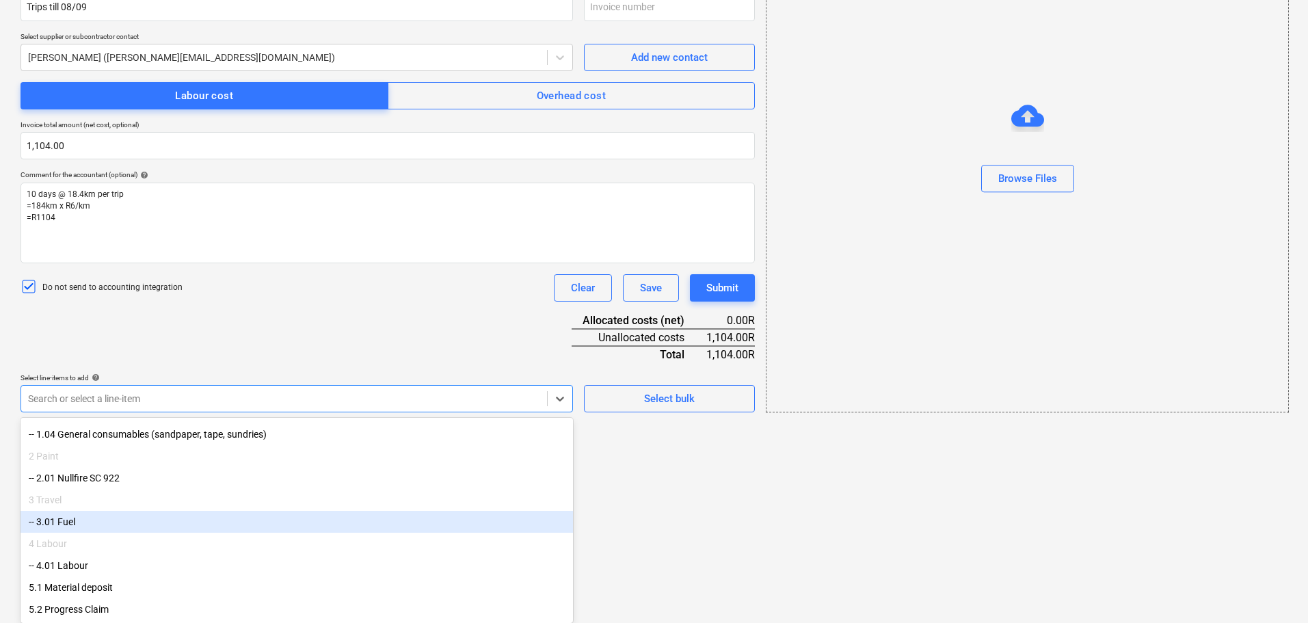
click at [254, 512] on div "-- 3.01 Fuel" at bounding box center [297, 522] width 553 height 22
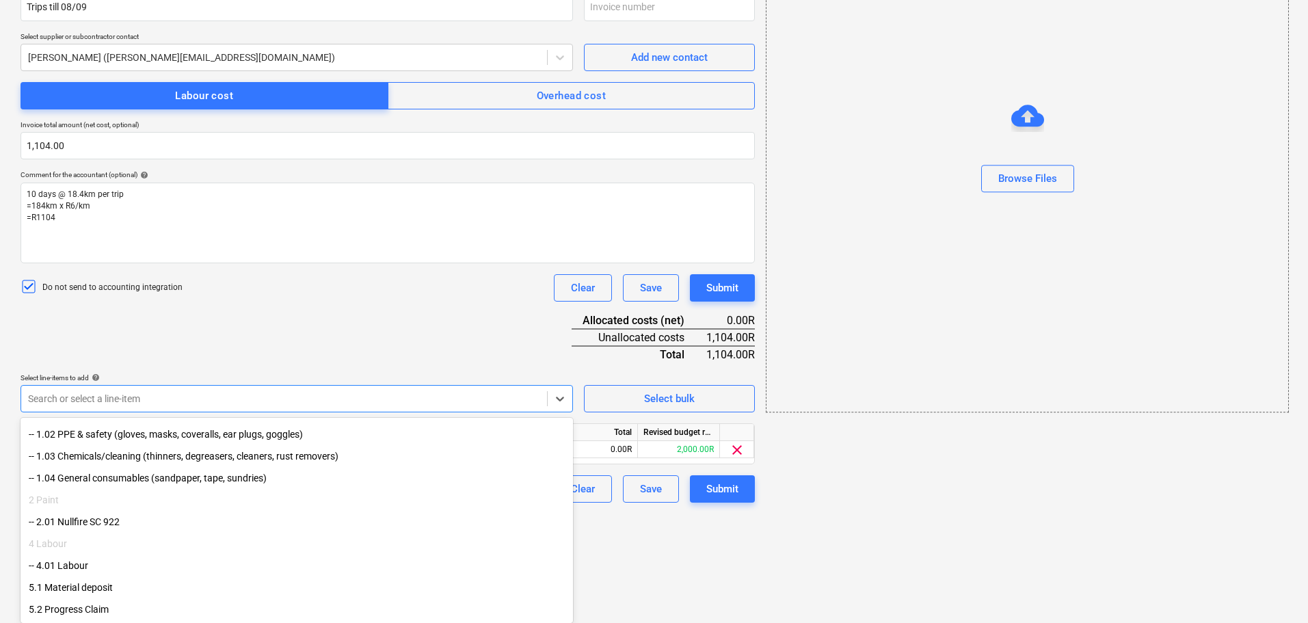
scroll to position [116, 0]
click at [672, 393] on html "Sales Projects Contacts Company Inbox format_size keyboard_arrow_down help sear…" at bounding box center [654, 81] width 1308 height 623
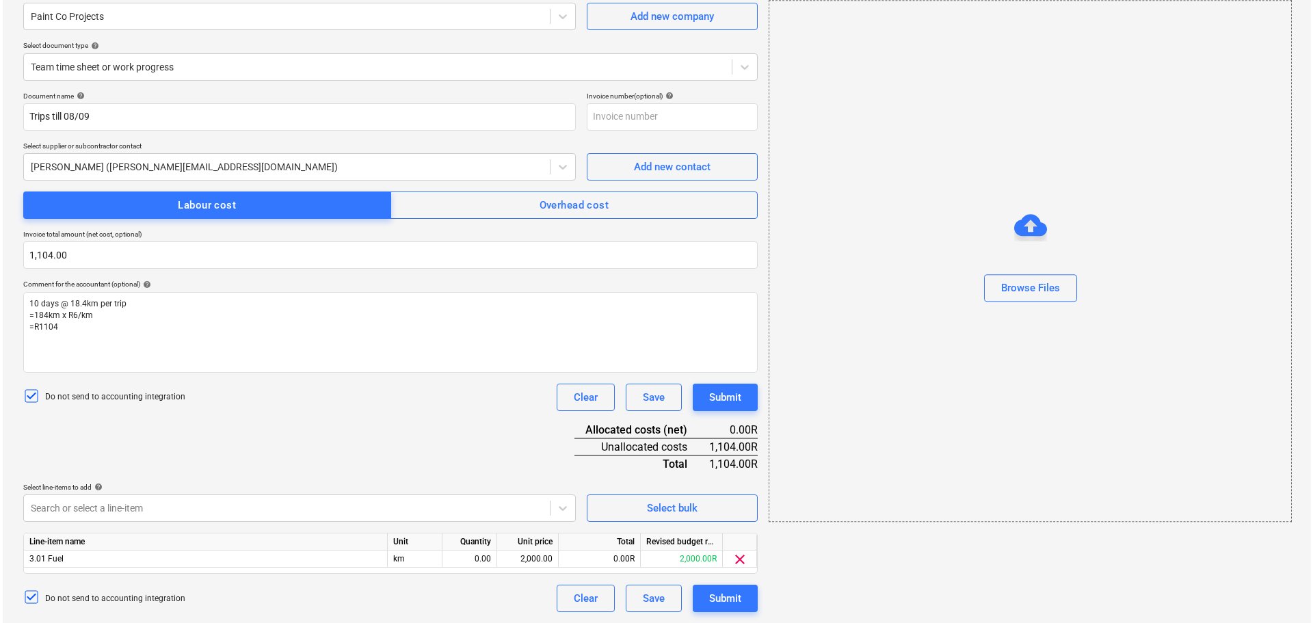
scroll to position [121, 0]
click at [466, 560] on div "0.00" at bounding box center [466, 559] width 43 height 17
type input "1"
click at [535, 559] on div "2,000.00" at bounding box center [525, 559] width 50 height 17
type input "1104"
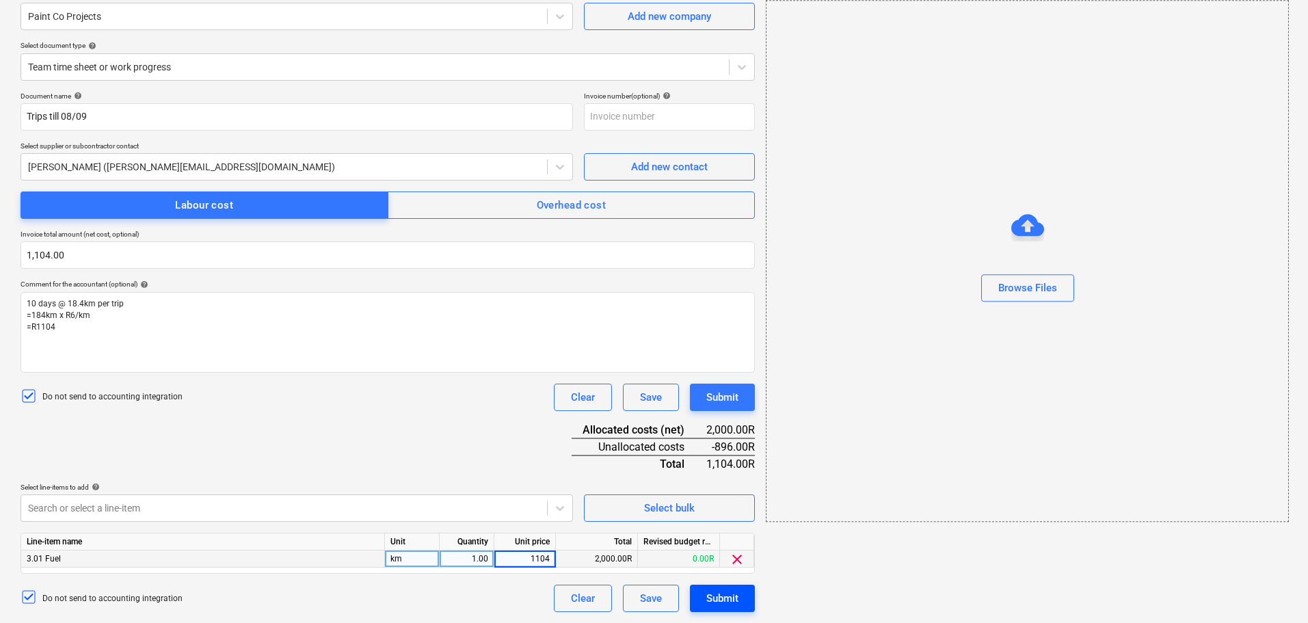
click at [711, 601] on div "Submit" at bounding box center [722, 599] width 32 height 18
